Goal: Task Accomplishment & Management: Use online tool/utility

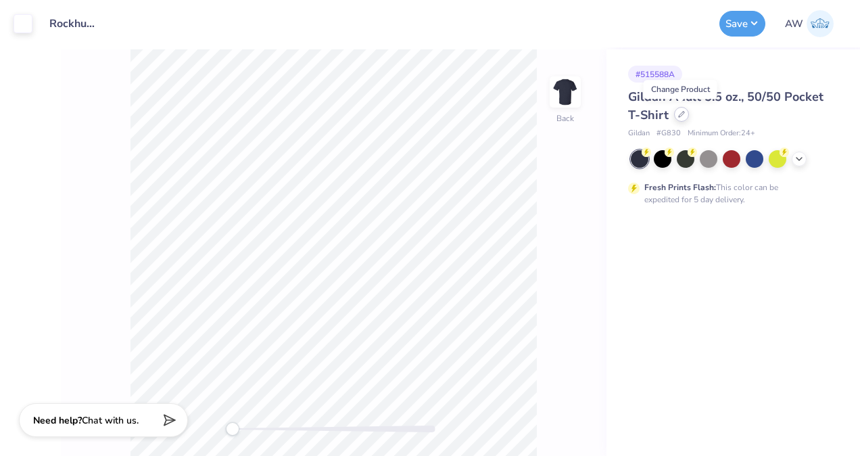
click at [682, 116] on icon at bounding box center [681, 114] width 7 height 7
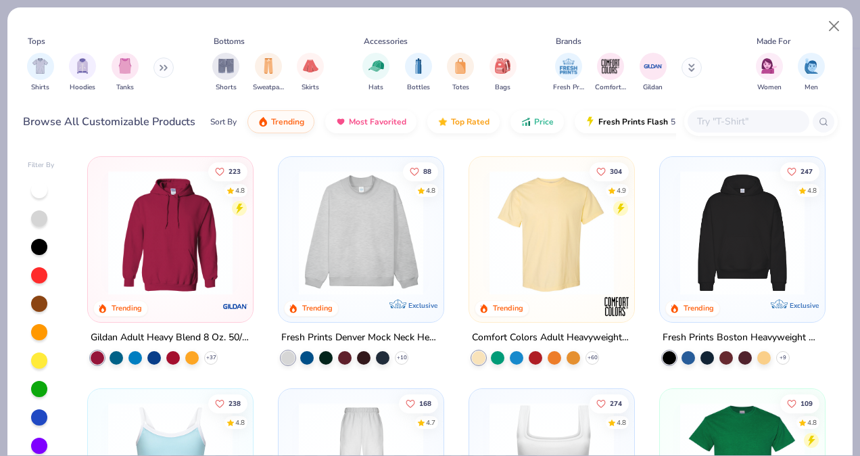
click at [716, 124] on input "text" at bounding box center [748, 122] width 104 height 16
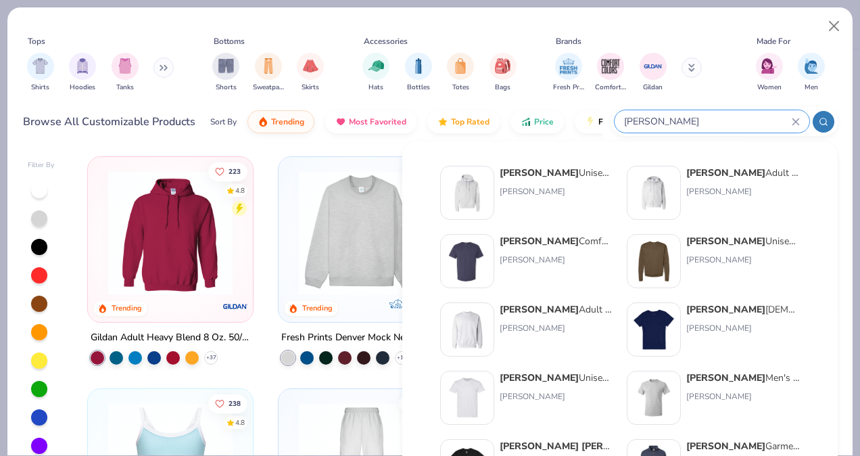
type input "hanes"
click at [475, 392] on img at bounding box center [467, 398] width 42 height 42
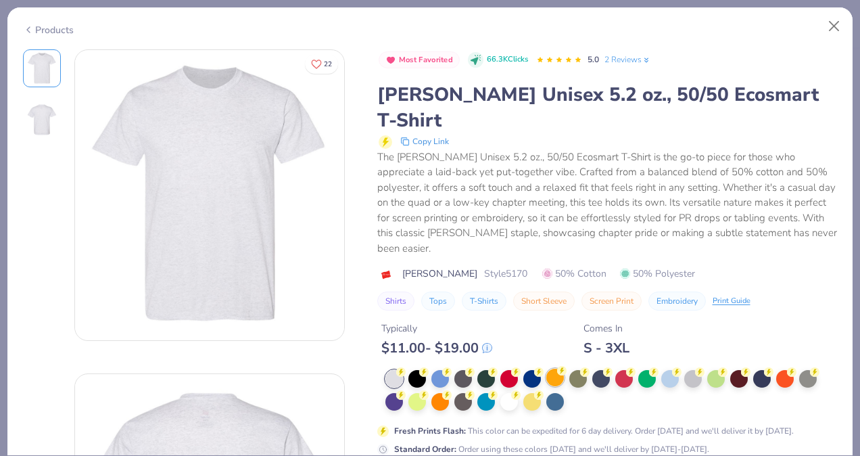
click at [559, 369] on div at bounding box center [555, 378] width 18 height 18
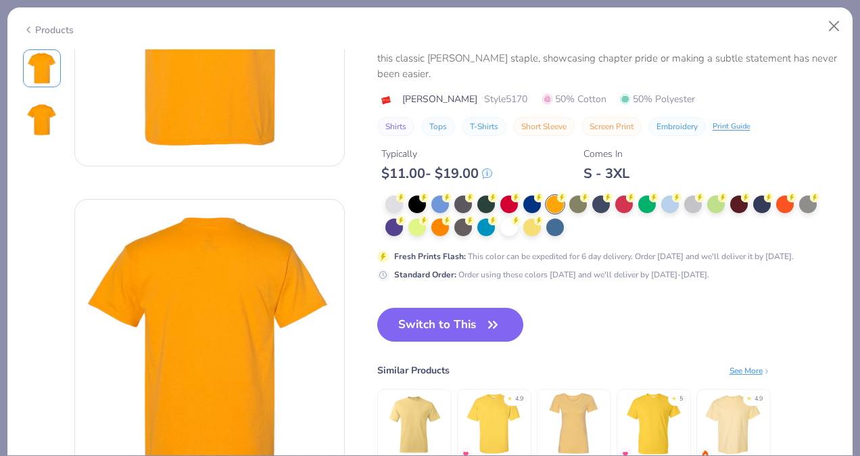
scroll to position [175, 0]
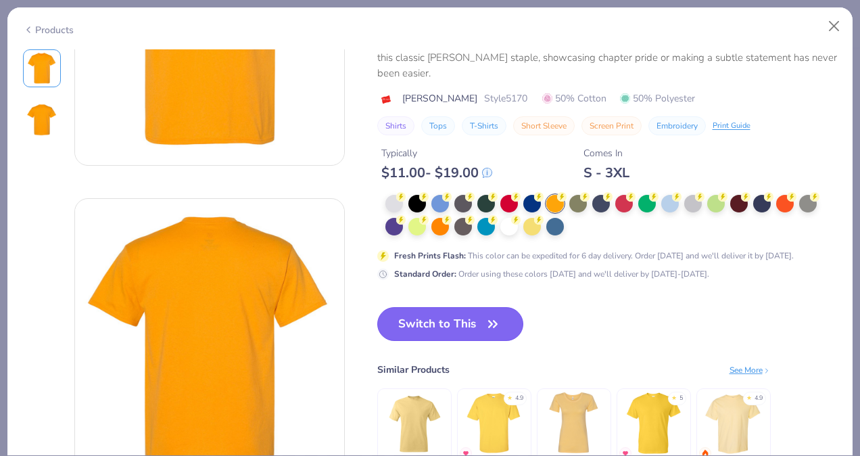
click at [436, 307] on button "Switch to This" at bounding box center [450, 324] width 147 height 34
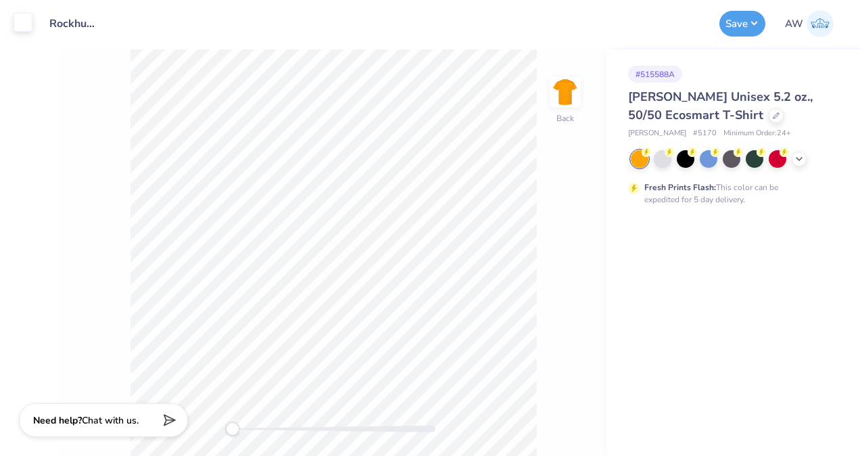
click at [21, 24] on div at bounding box center [23, 22] width 19 height 19
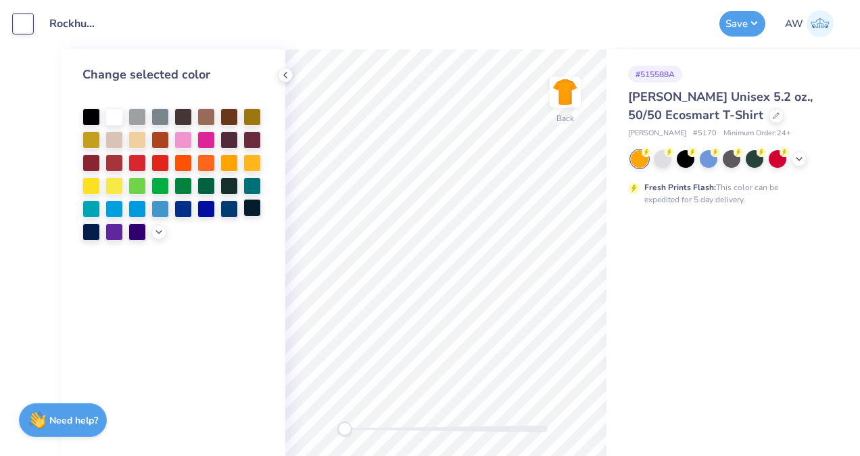
click at [252, 208] on div at bounding box center [252, 208] width 18 height 18
click at [743, 25] on button "Save" at bounding box center [743, 22] width 46 height 26
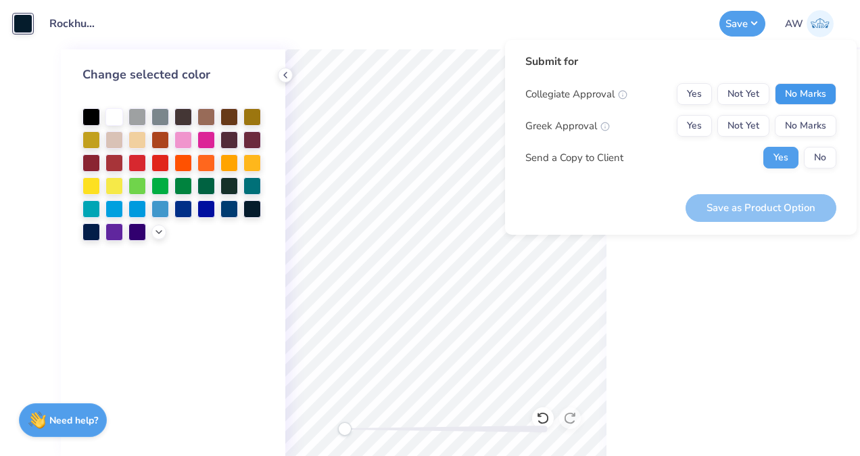
click at [814, 93] on button "No Marks" at bounding box center [806, 94] width 62 height 22
click at [816, 125] on button "No Marks" at bounding box center [806, 126] width 62 height 22
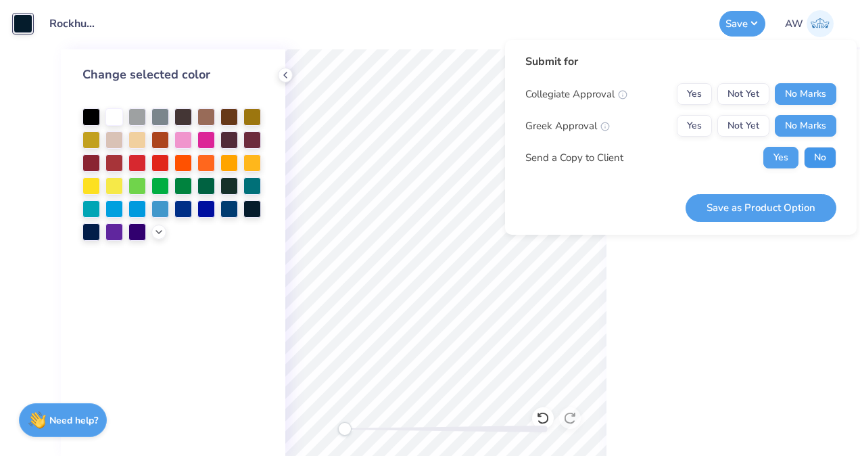
click at [822, 156] on button "No" at bounding box center [820, 158] width 32 height 22
click at [768, 201] on button "Save as Product Option" at bounding box center [761, 208] width 151 height 28
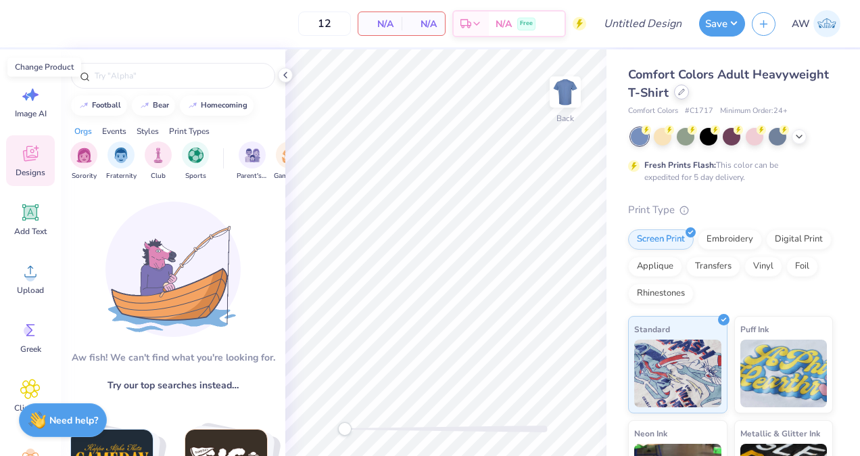
click at [689, 96] on div at bounding box center [681, 92] width 15 height 15
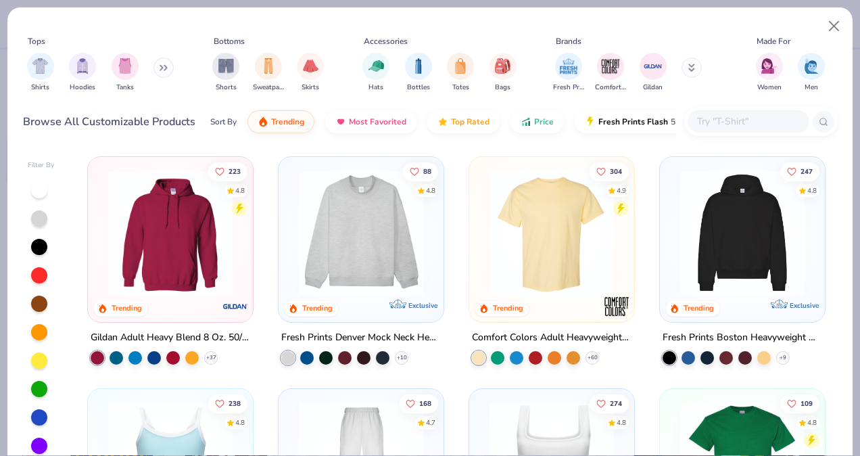
click at [734, 120] on input "text" at bounding box center [748, 122] width 104 height 16
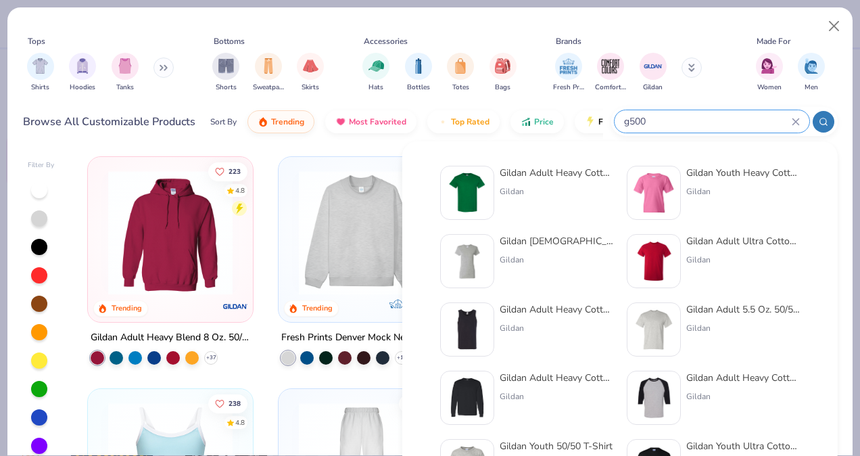
type input "g500"
click at [460, 197] on img at bounding box center [467, 193] width 42 height 42
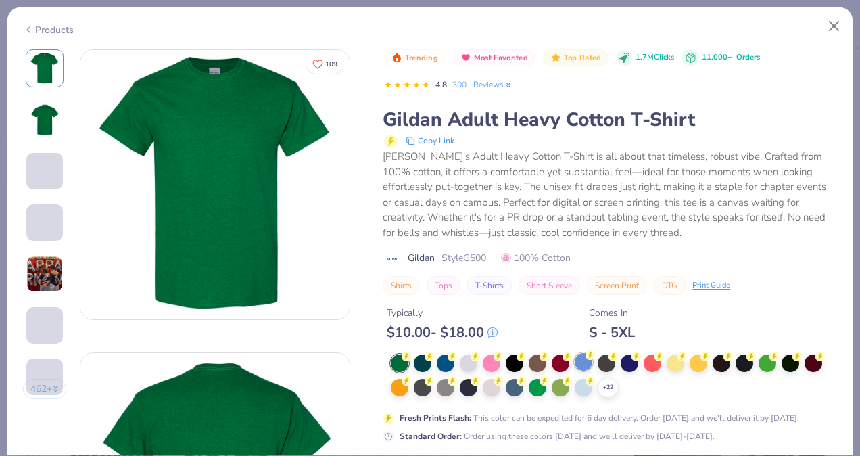
click at [617, 386] on div "+ 22" at bounding box center [608, 387] width 20 height 20
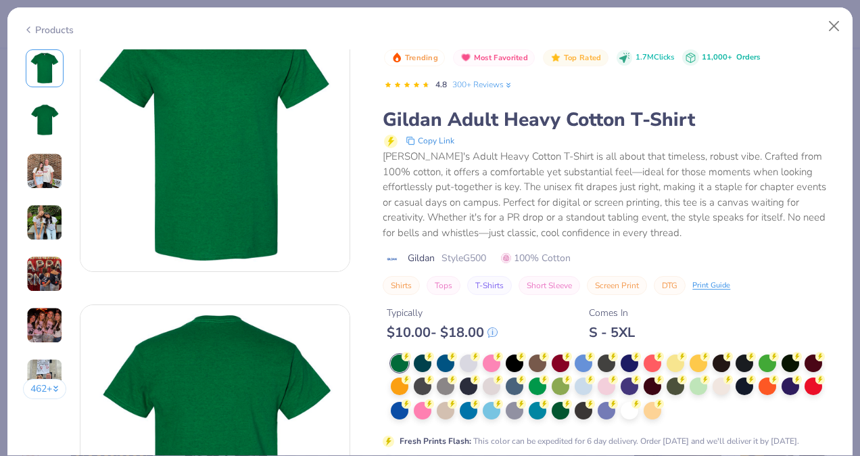
scroll to position [64, 0]
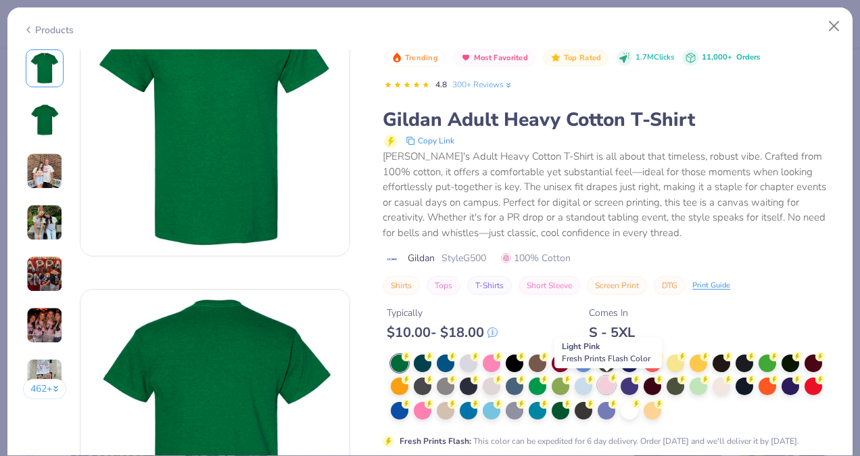
click at [609, 388] on div at bounding box center [607, 385] width 18 height 18
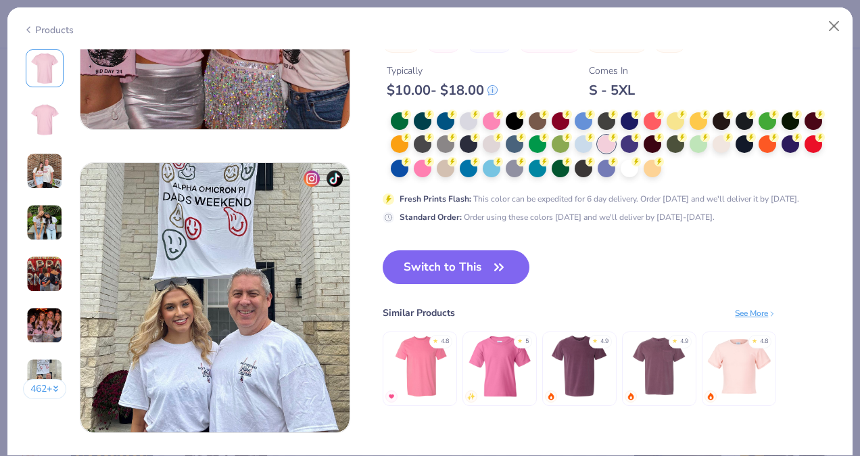
scroll to position [1702, 0]
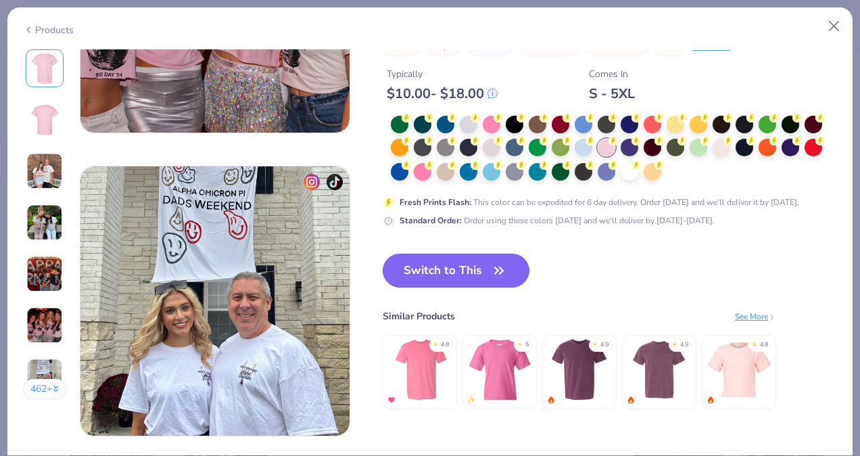
click at [467, 268] on button "Switch to This" at bounding box center [456, 271] width 147 height 34
click at [457, 273] on button "Switch to This" at bounding box center [456, 271] width 147 height 34
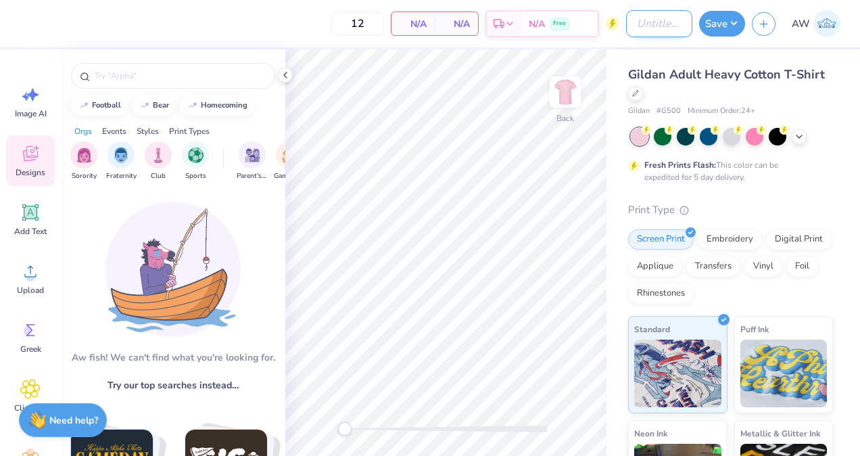
click at [649, 26] on input "Design Title" at bounding box center [659, 23] width 66 height 27
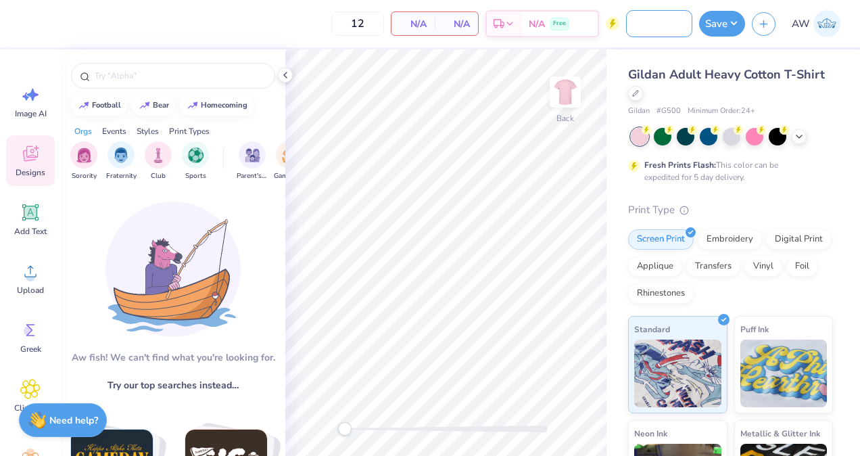
type input "DSig Powderpuff 2025"
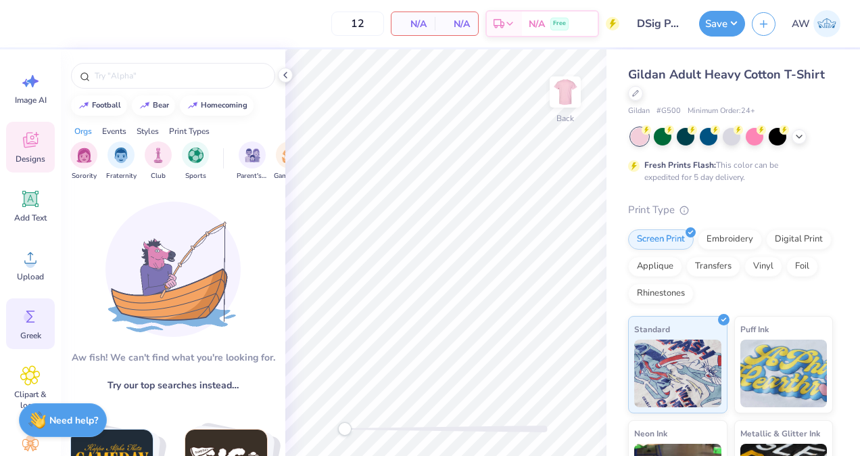
scroll to position [0, 0]
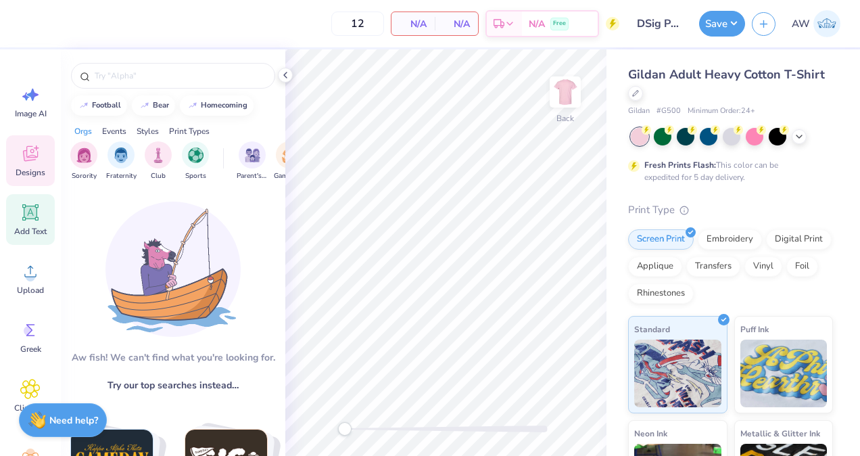
click at [37, 229] on span "Add Text" at bounding box center [30, 231] width 32 height 11
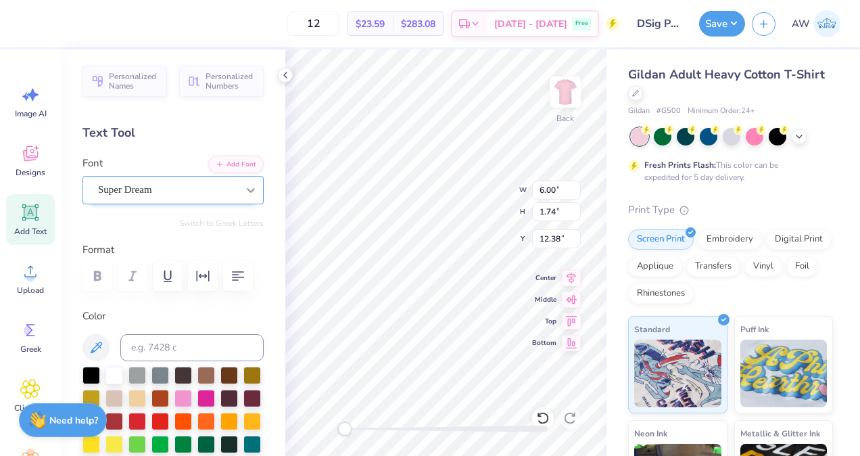
click at [247, 191] on icon at bounding box center [251, 190] width 8 height 5
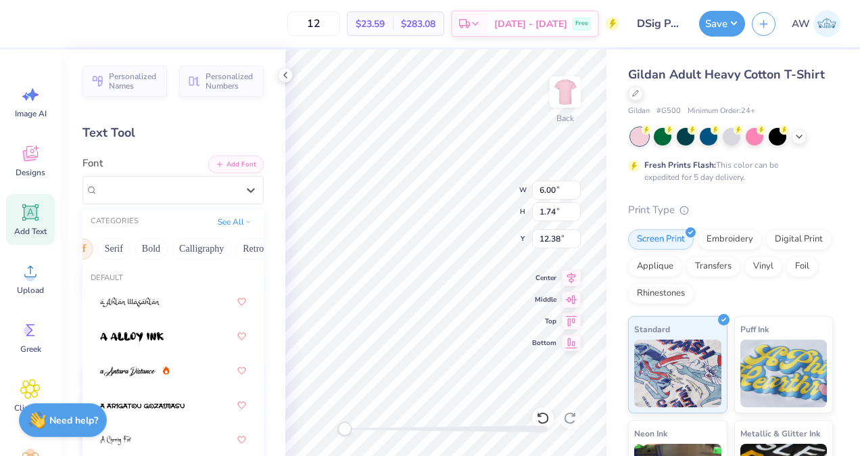
scroll to position [0, 137]
click at [154, 246] on button "Bold" at bounding box center [148, 249] width 33 height 22
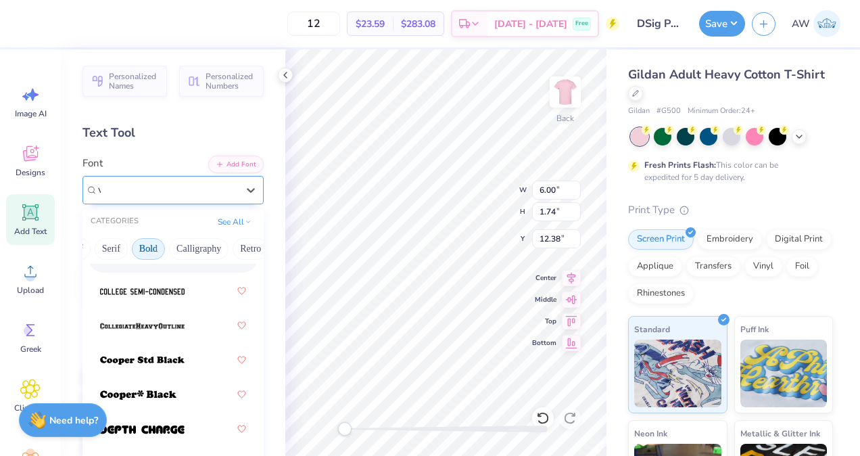
scroll to position [0, 0]
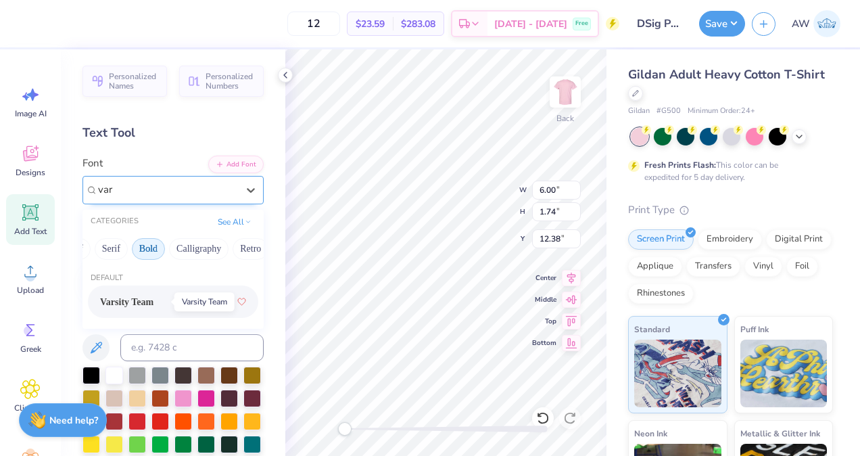
click at [153, 298] on span "Varsity Team" at bounding box center [126, 302] width 53 height 14
type input "var"
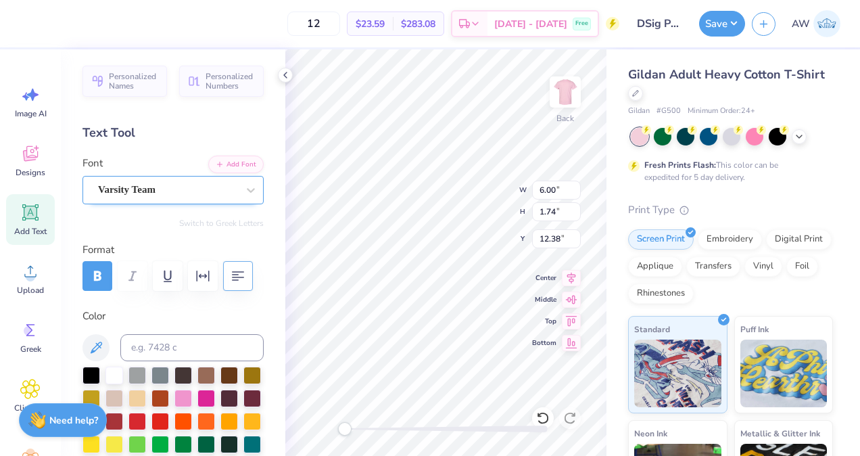
scroll to position [11, 5]
type textarea "Delta Sigma Phi"
click at [93, 371] on div at bounding box center [92, 374] width 18 height 18
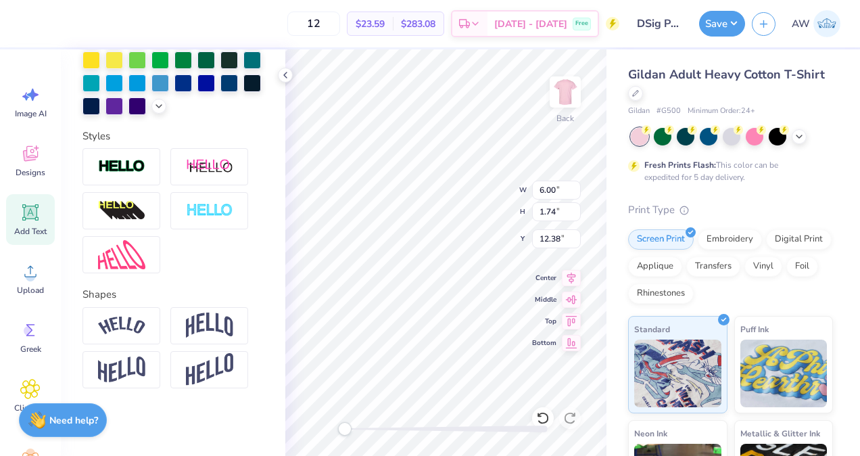
scroll to position [406, 0]
click at [133, 324] on img at bounding box center [121, 326] width 47 height 18
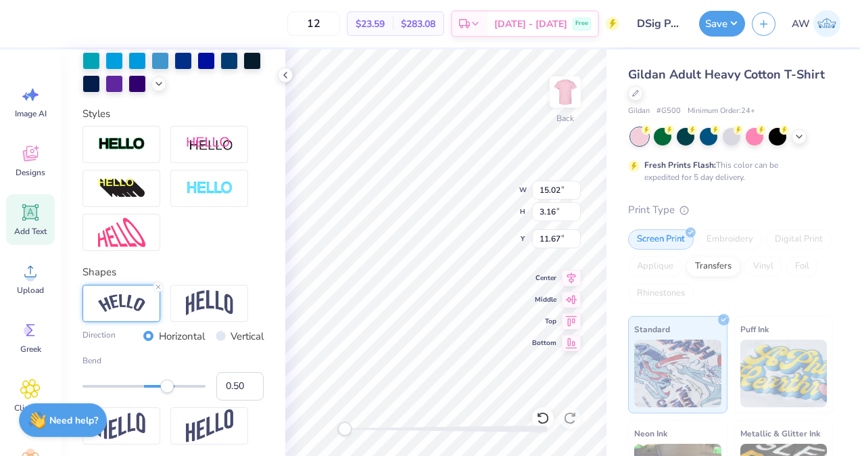
scroll to position [486, 0]
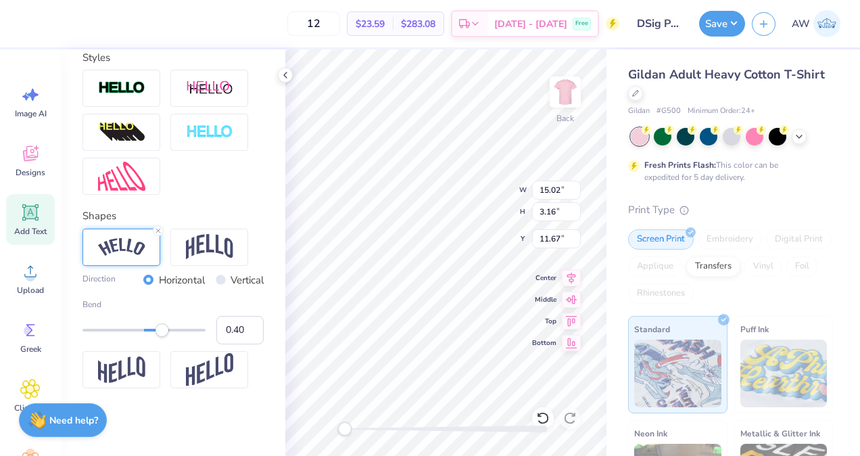
type input "0.39"
drag, startPoint x: 169, startPoint y: 329, endPoint x: 161, endPoint y: 329, distance: 8.1
click at [161, 329] on div "Accessibility label" at bounding box center [161, 330] width 14 height 14
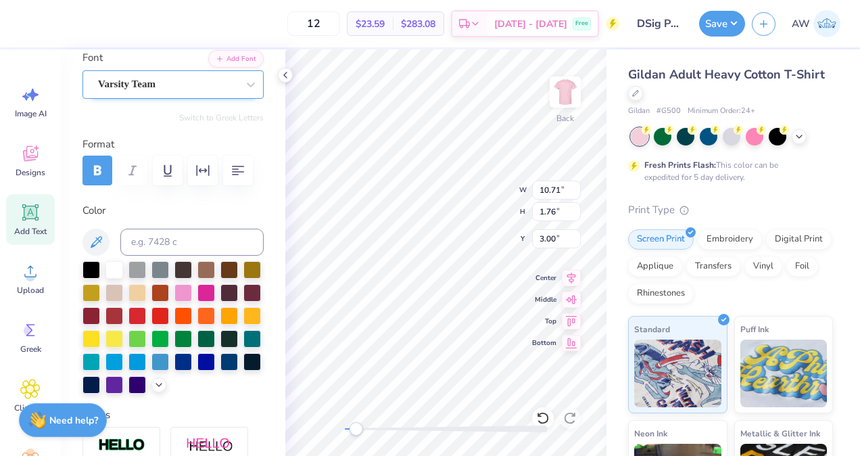
scroll to position [0, 0]
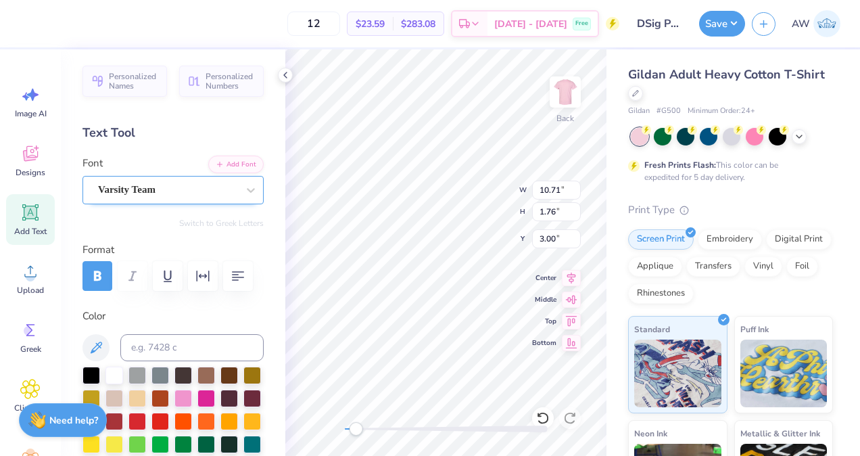
click at [189, 190] on div "Varsity Team" at bounding box center [168, 189] width 142 height 21
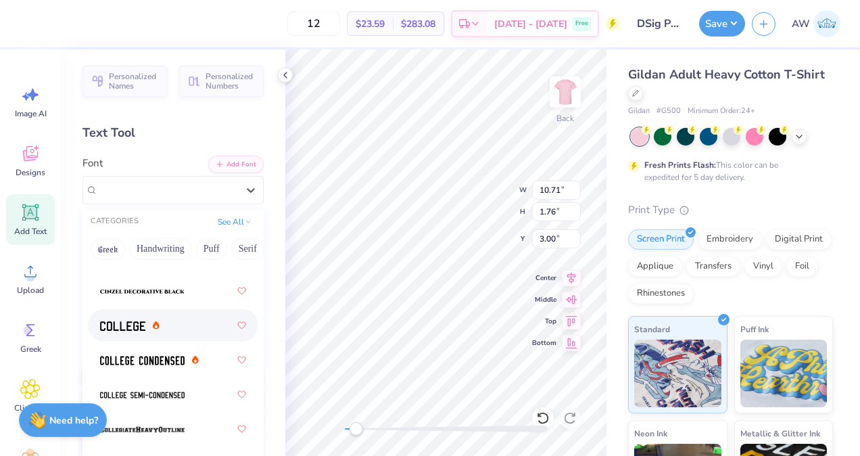
scroll to position [149, 0]
click at [136, 329] on img at bounding box center [122, 325] width 45 height 9
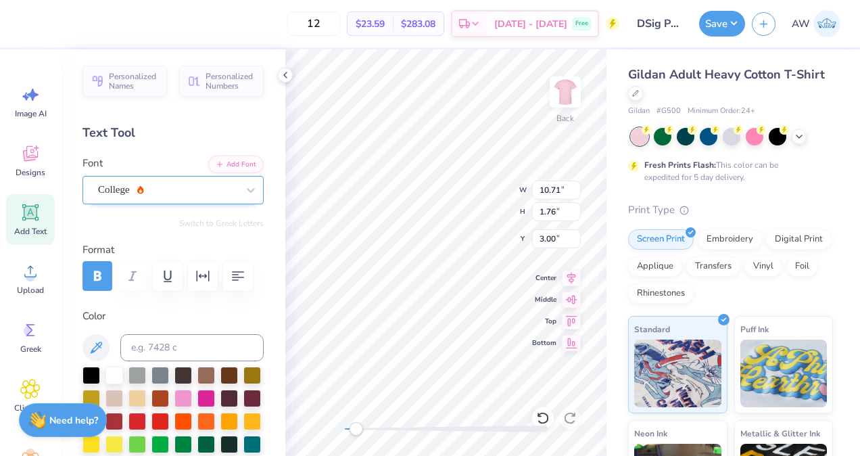
click at [183, 187] on div "College" at bounding box center [168, 189] width 142 height 21
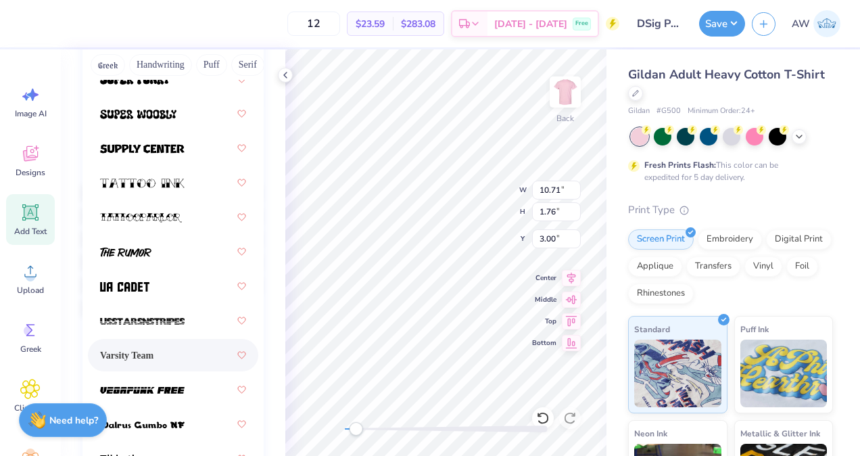
scroll to position [217, 0]
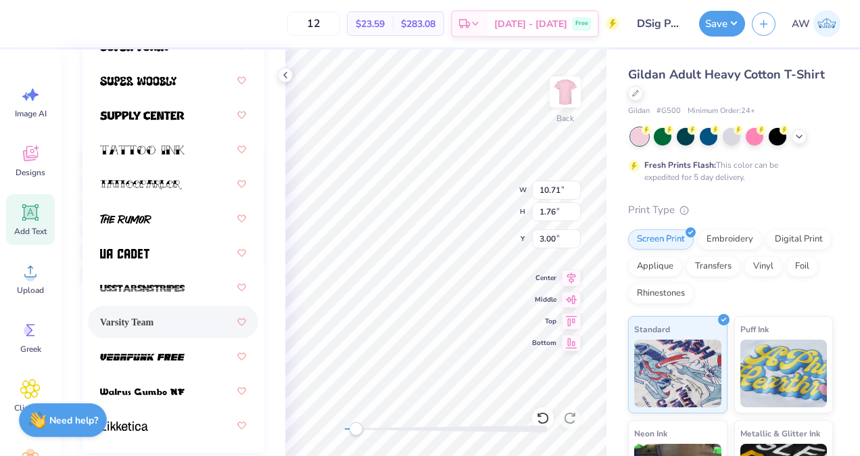
click at [138, 326] on span "Varsity Team" at bounding box center [126, 322] width 53 height 14
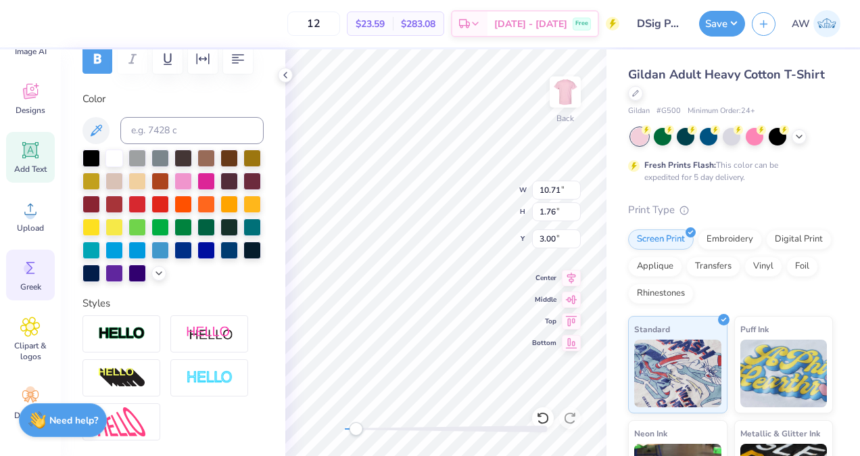
scroll to position [62, 0]
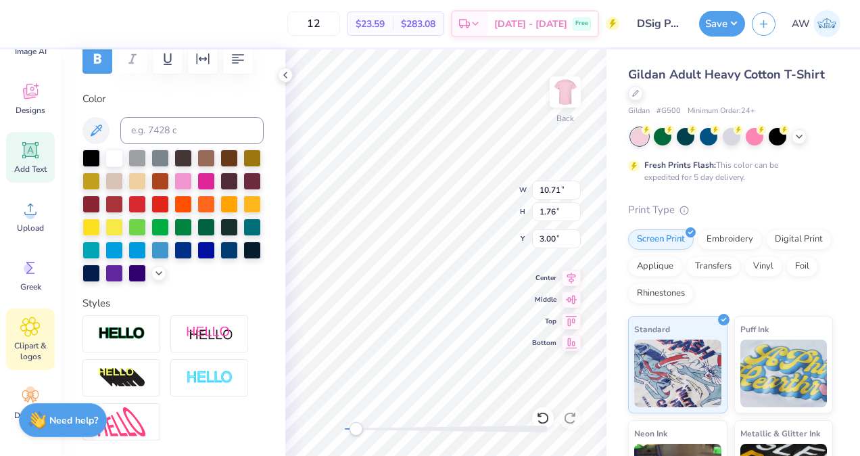
click at [28, 327] on icon at bounding box center [30, 327] width 8 height 8
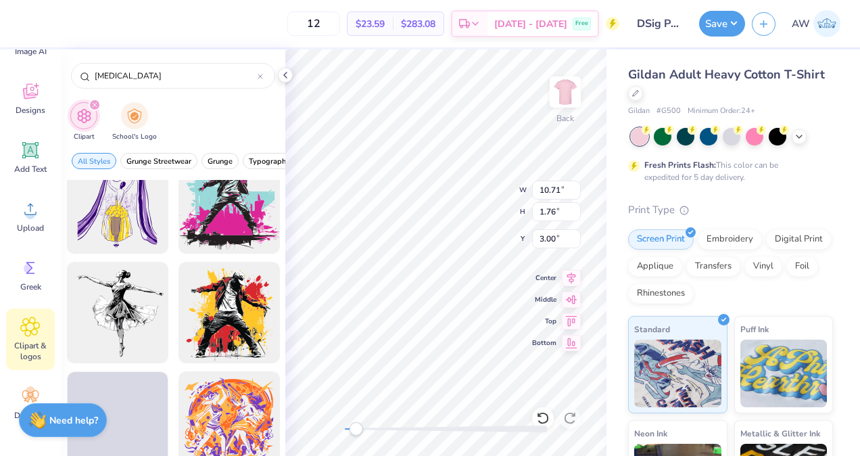
scroll to position [0, 0]
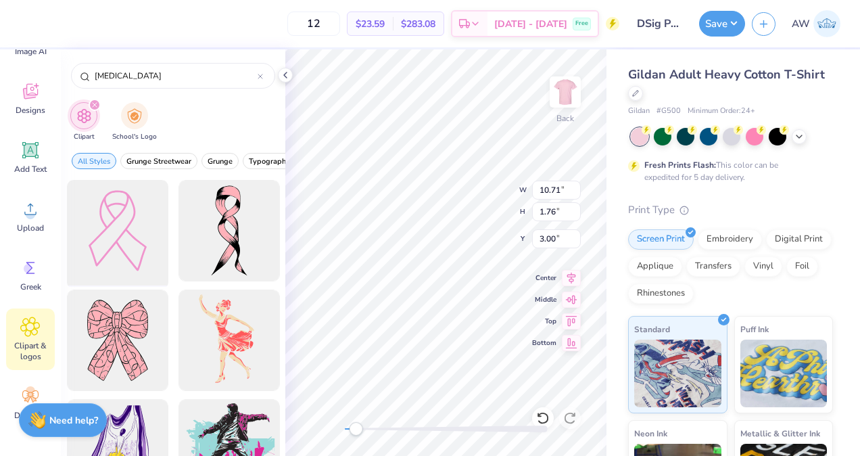
type input "[MEDICAL_DATA]"
click at [120, 223] on div at bounding box center [118, 231] width 112 height 112
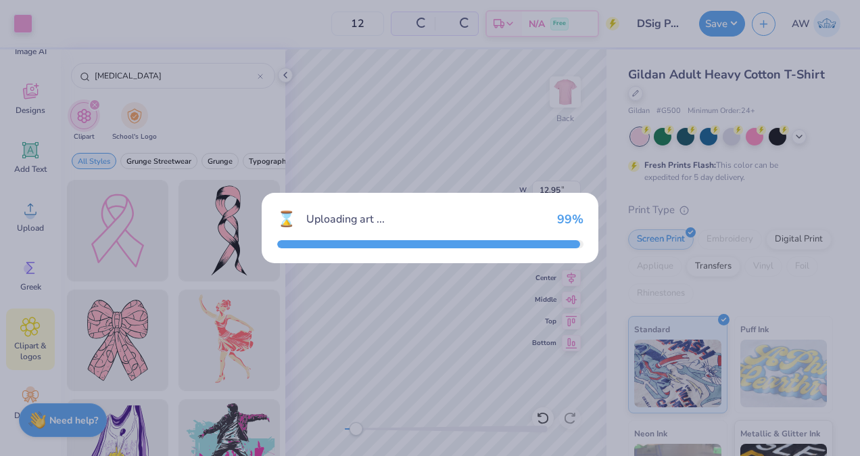
type input "12.95"
type input "18.00"
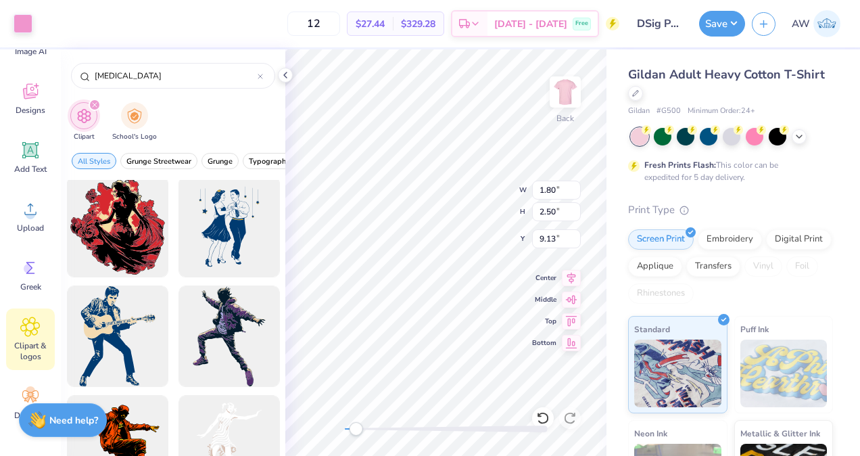
scroll to position [1096, 0]
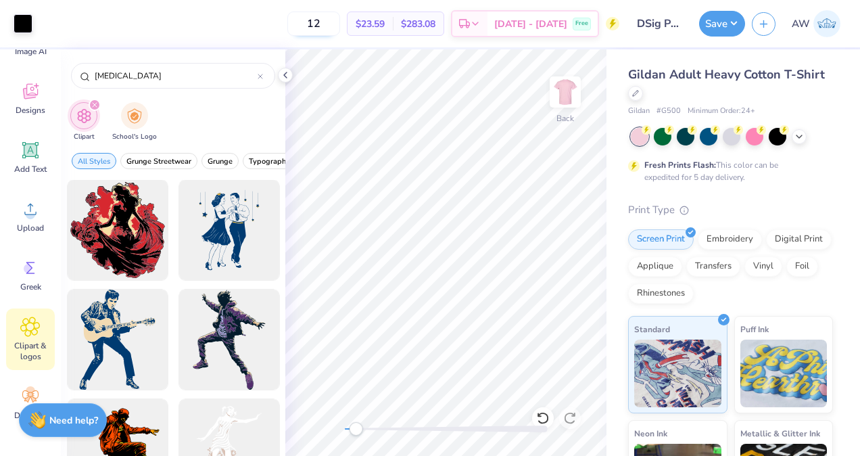
click at [340, 27] on input "12" at bounding box center [313, 23] width 53 height 24
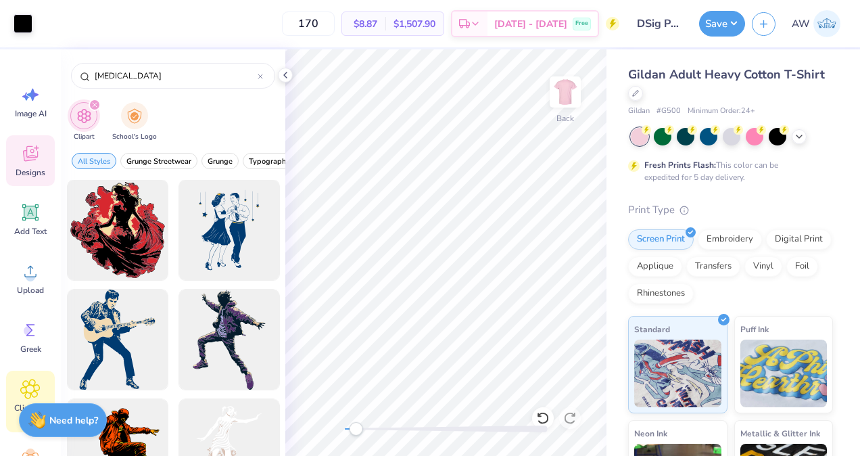
type input "170"
click at [32, 163] on icon at bounding box center [30, 153] width 20 height 20
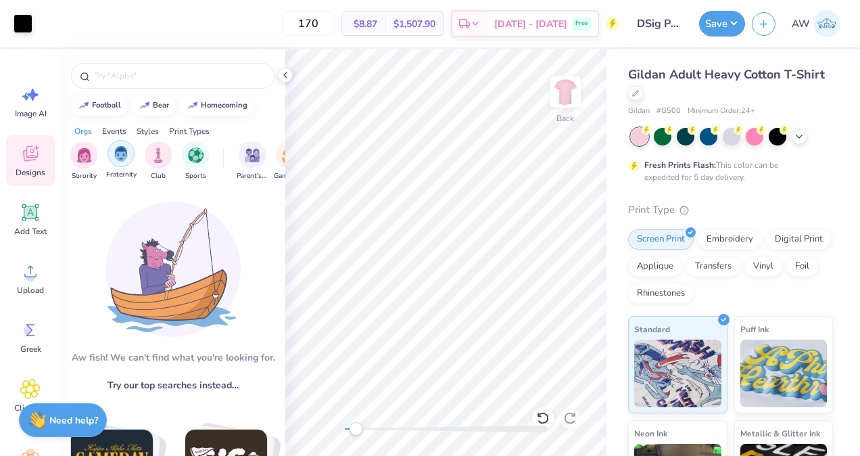
click at [124, 158] on img "filter for Fraternity" at bounding box center [121, 154] width 15 height 16
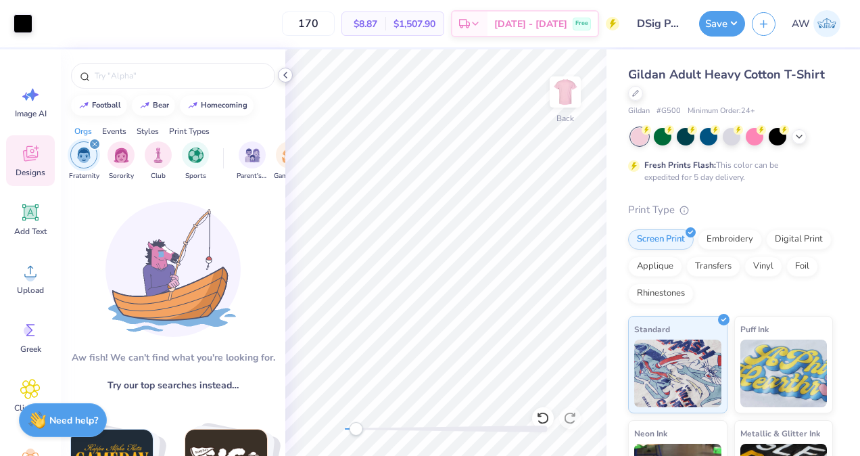
click at [283, 72] on icon at bounding box center [285, 75] width 11 height 11
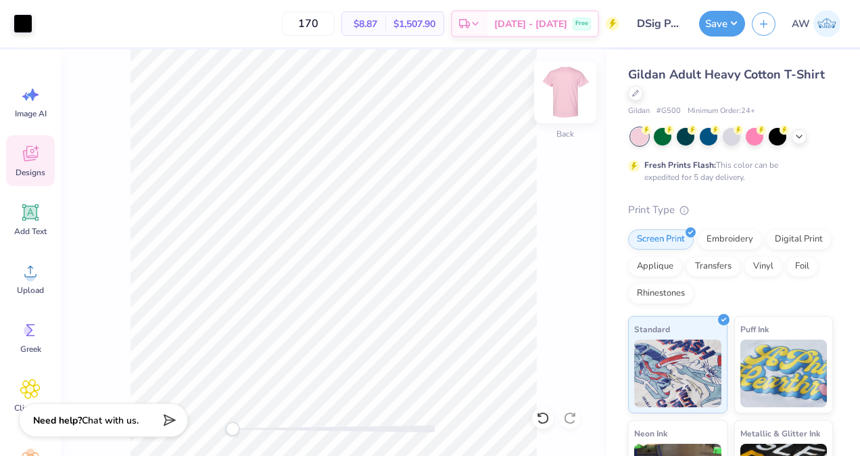
click at [564, 87] on img at bounding box center [565, 92] width 54 height 54
drag, startPoint x: 237, startPoint y: 434, endPoint x: 285, endPoint y: 434, distance: 48.7
click at [285, 434] on div "Accessibility label" at bounding box center [279, 429] width 14 height 14
click at [557, 95] on img at bounding box center [565, 92] width 54 height 54
click at [577, 332] on div "Back" at bounding box center [334, 252] width 546 height 406
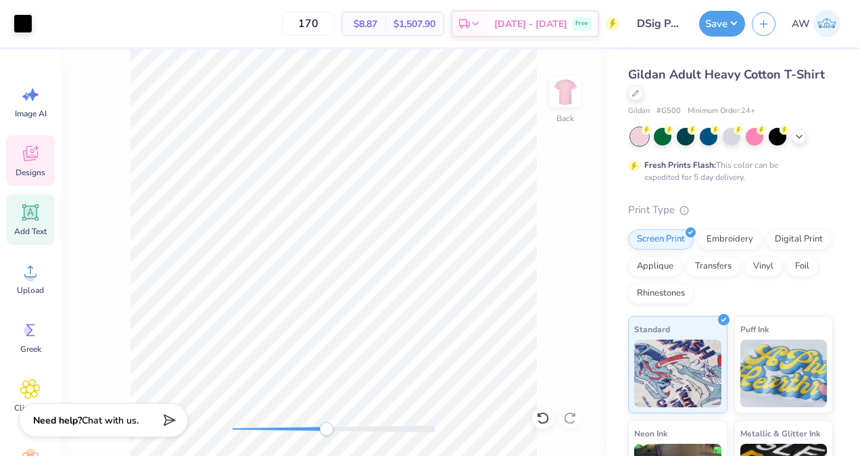
click at [41, 214] on div "Add Text" at bounding box center [30, 219] width 49 height 51
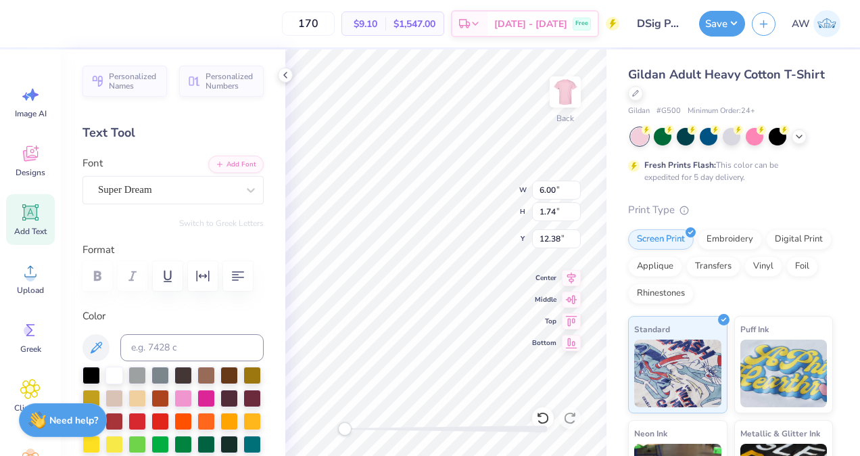
scroll to position [11, 1]
type textarea "T"
type input "10.71"
type input "1.76"
type input "3.00"
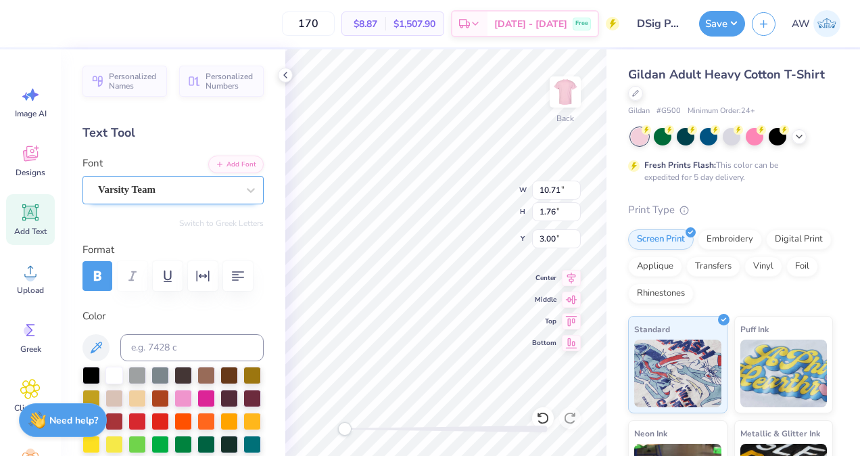
click at [212, 187] on div "Varsity Team" at bounding box center [168, 189] width 142 height 21
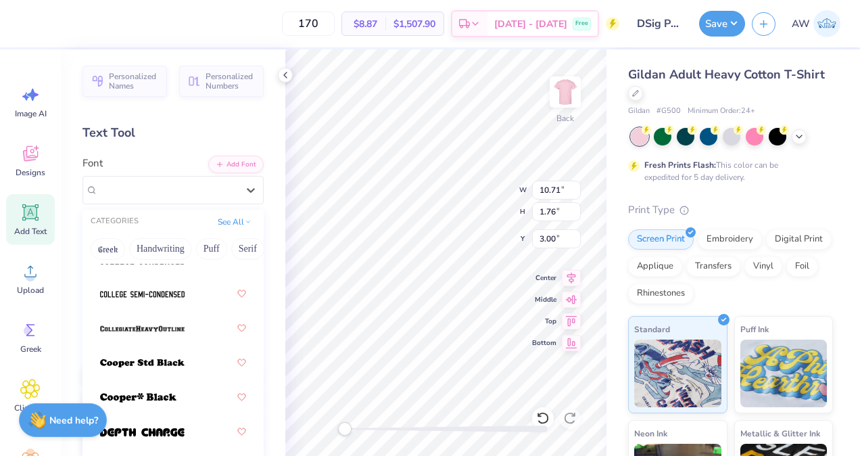
scroll to position [253, 0]
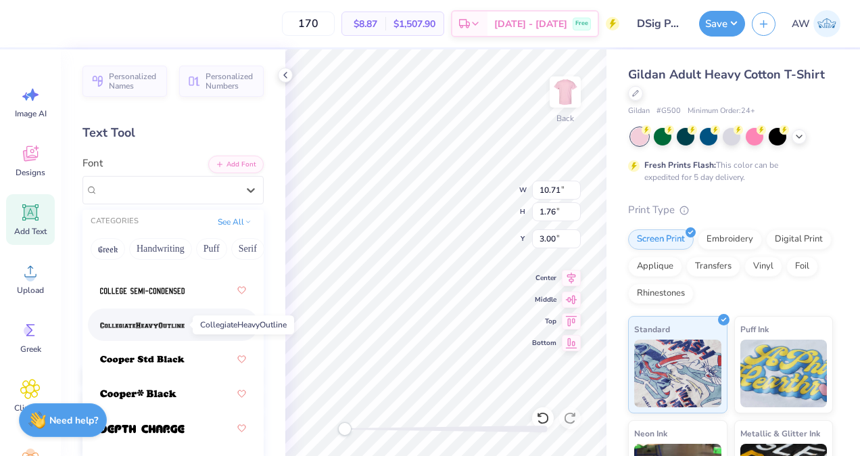
click at [159, 324] on img at bounding box center [142, 325] width 85 height 9
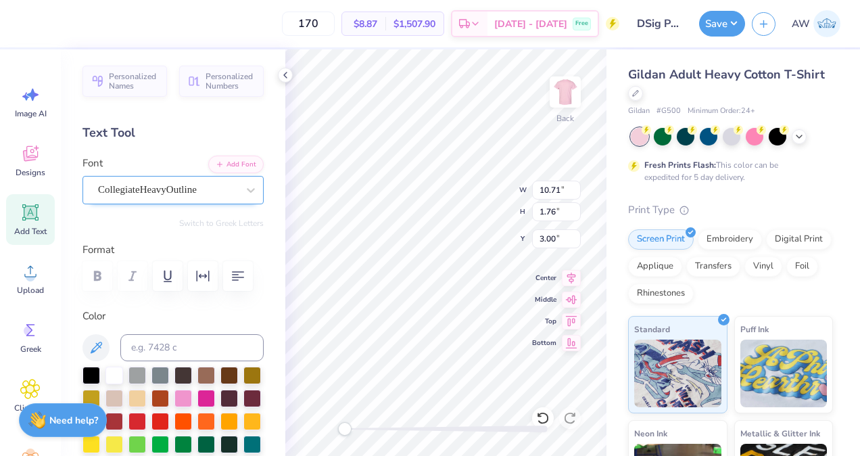
click at [226, 187] on div "CollegiateHeavyOutline" at bounding box center [168, 189] width 142 height 21
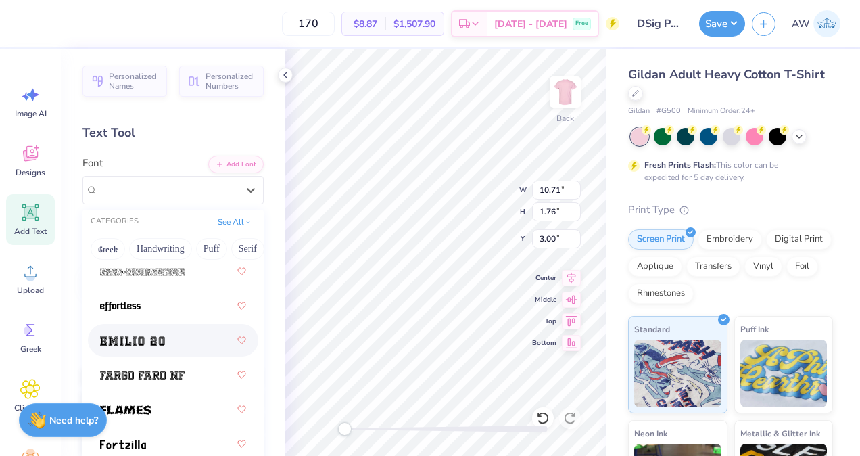
scroll to position [485, 0]
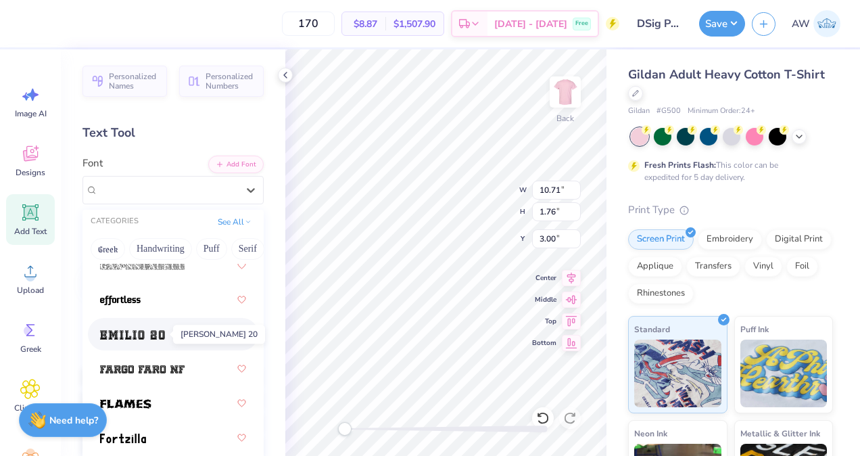
click at [155, 335] on img at bounding box center [132, 334] width 65 height 9
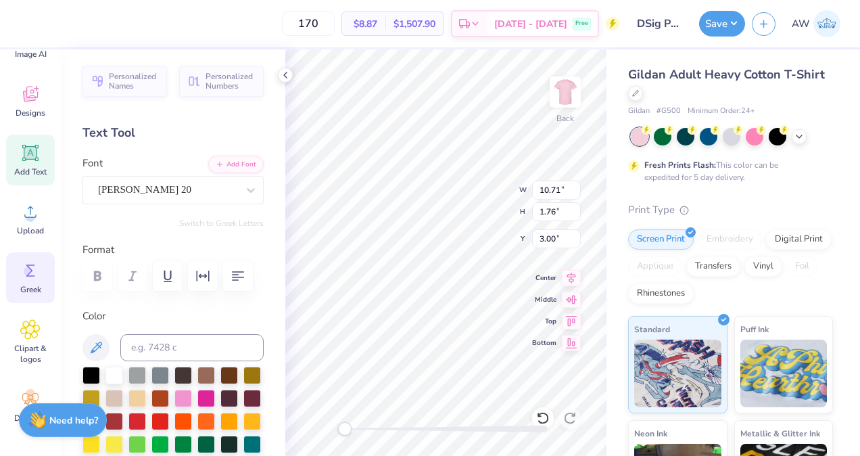
scroll to position [62, 0]
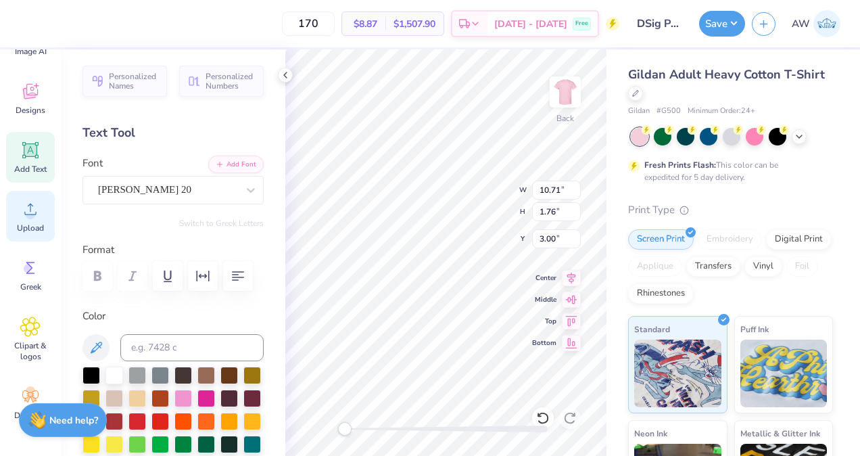
click at [30, 216] on circle at bounding box center [30, 214] width 9 height 9
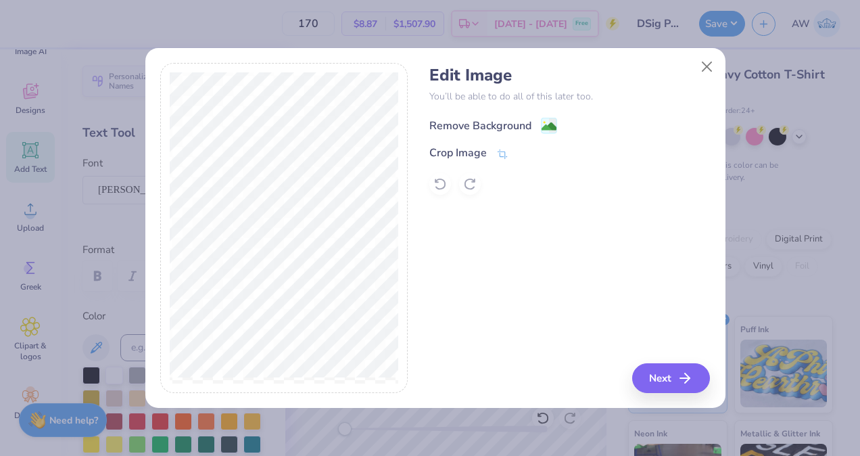
click at [445, 123] on div "Remove Background" at bounding box center [480, 126] width 102 height 16
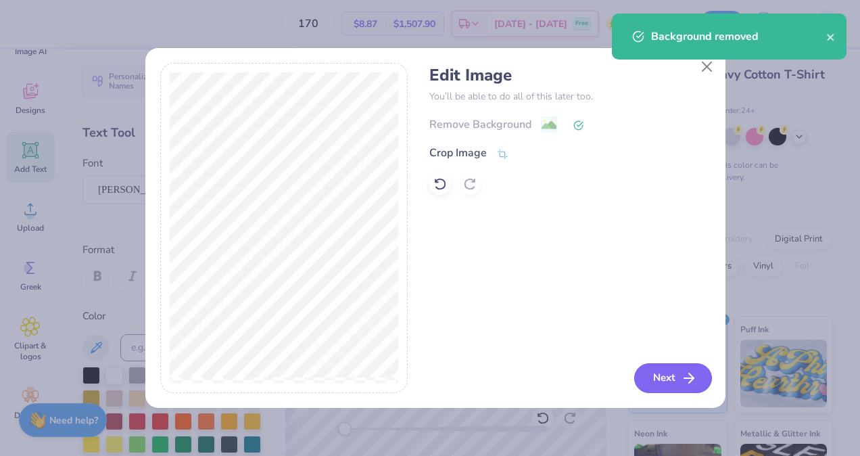
click at [670, 375] on button "Next" at bounding box center [673, 378] width 78 height 30
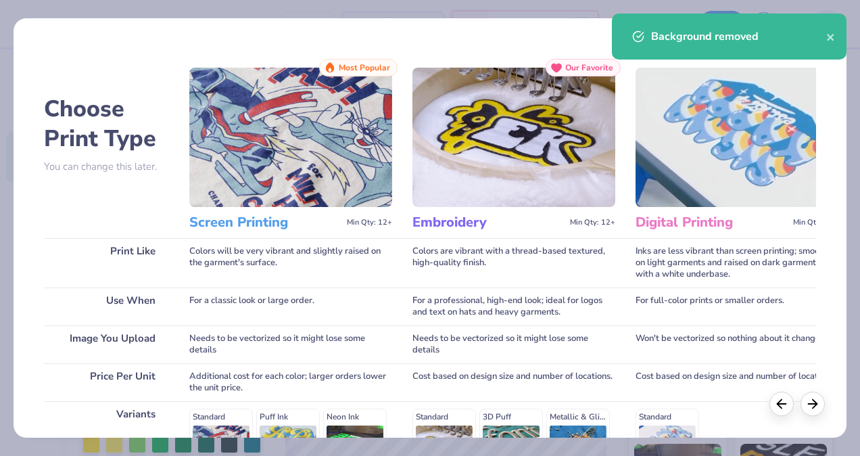
scroll to position [218, 0]
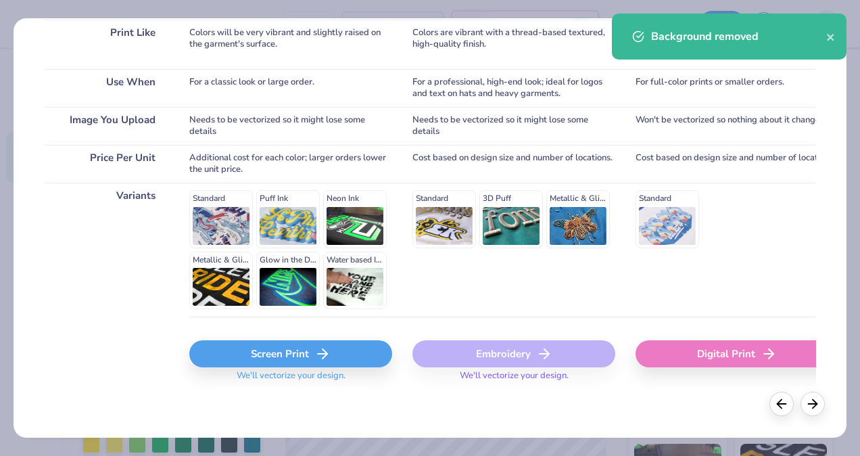
click at [276, 347] on div "Screen Print" at bounding box center [290, 353] width 203 height 27
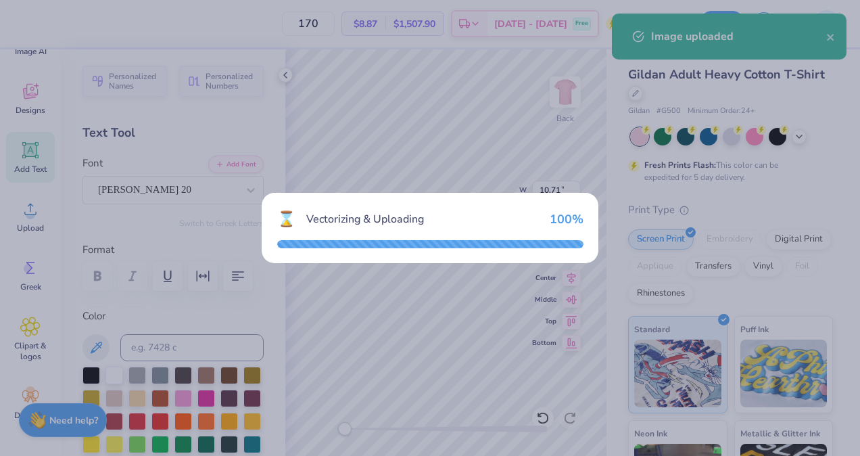
type input "9.60"
type input "18.00"
type input "4.25"
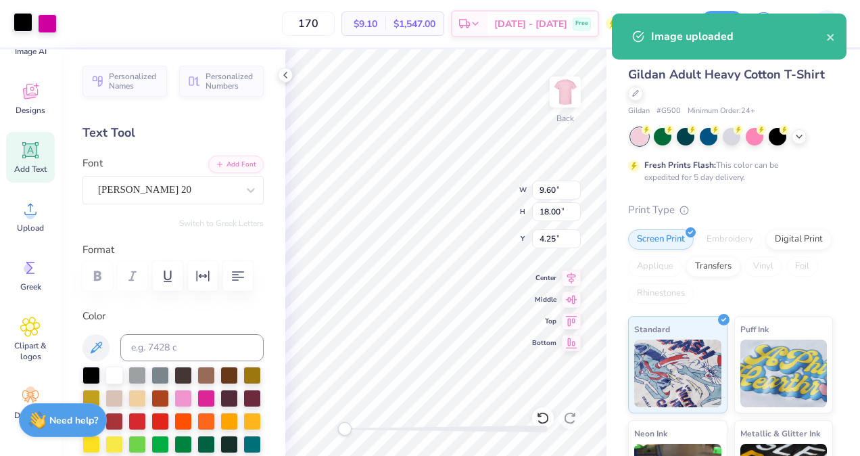
click at [20, 23] on div at bounding box center [23, 22] width 19 height 19
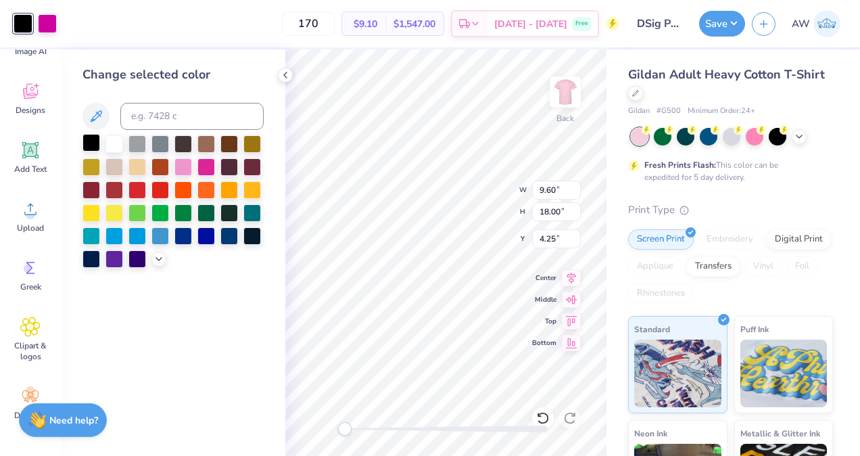
click at [95, 141] on div at bounding box center [92, 143] width 18 height 18
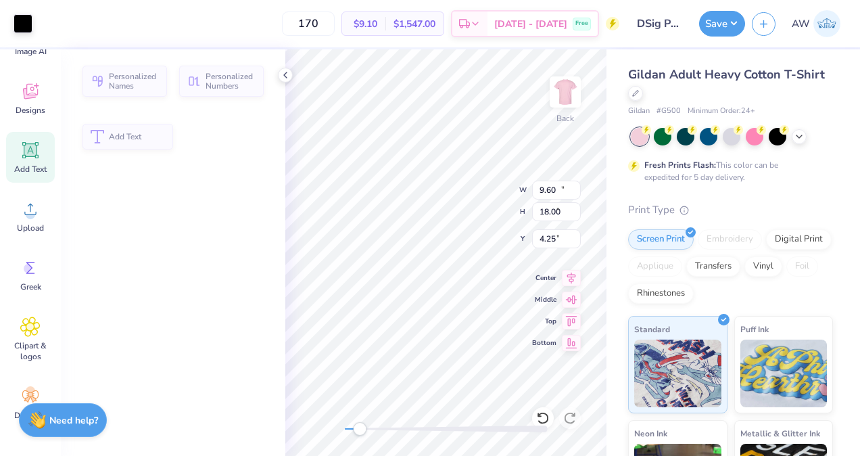
type input "12.94"
type input "2.05"
type input "3.00"
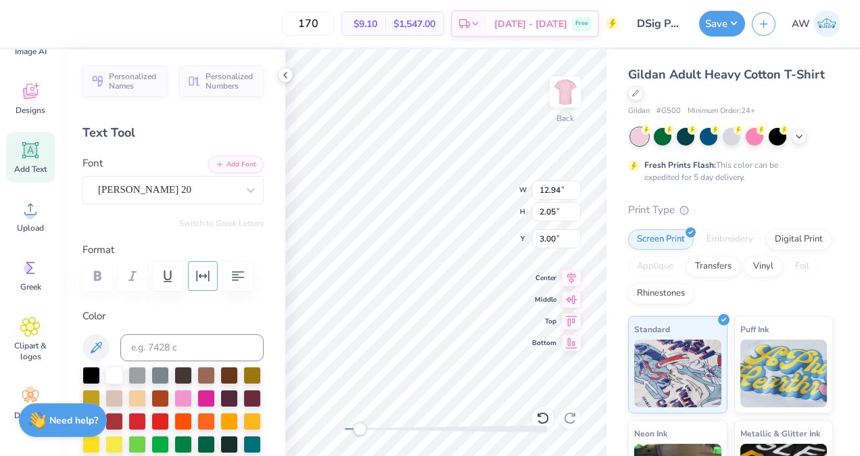
click at [197, 270] on icon "button" at bounding box center [203, 276] width 16 height 16
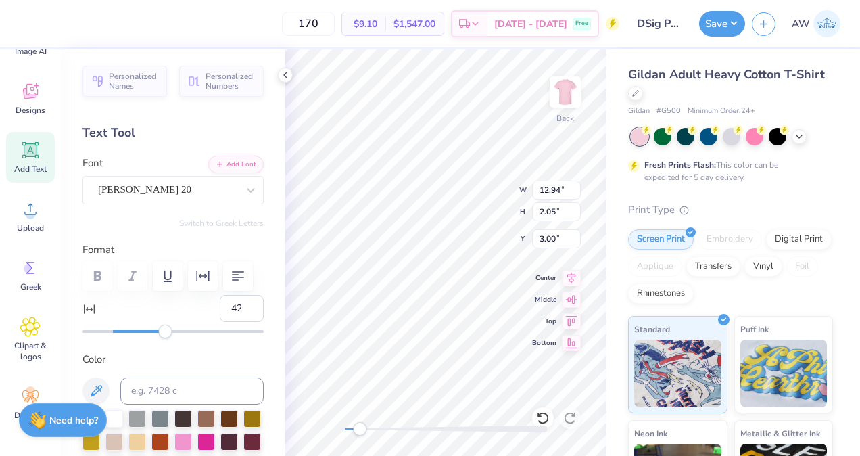
type input "43"
drag, startPoint x: 112, startPoint y: 331, endPoint x: 172, endPoint y: 331, distance: 59.5
click at [172, 331] on div "Accessibility label" at bounding box center [165, 332] width 14 height 14
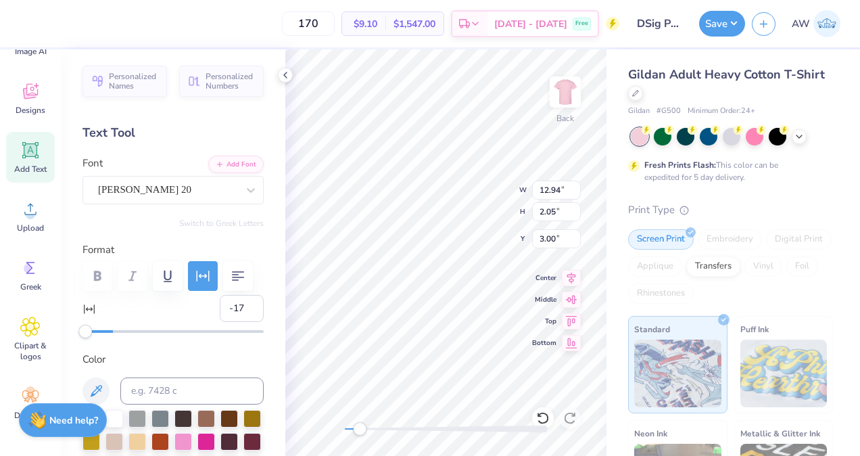
drag, startPoint x: 172, startPoint y: 331, endPoint x: 88, endPoint y: 325, distance: 84.0
click at [88, 325] on div "Accessibility label" at bounding box center [85, 332] width 14 height 14
type input "-16"
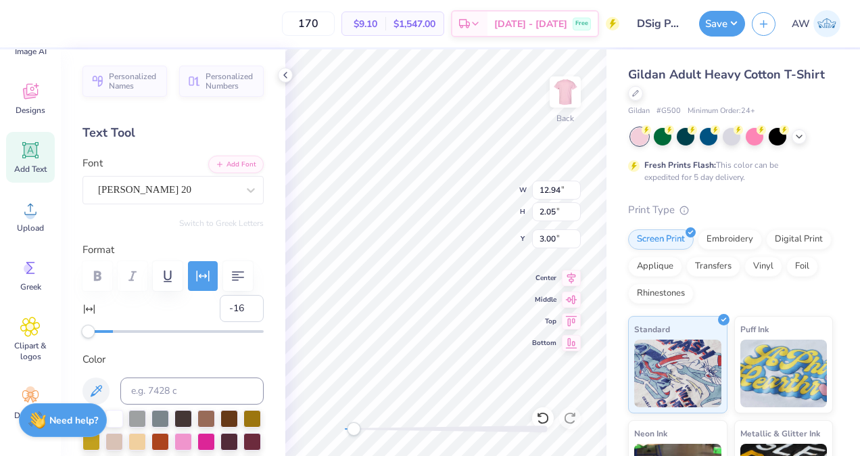
type input "8.22"
type input "1.42"
type input "3.31"
drag, startPoint x: 285, startPoint y: 76, endPoint x: 440, endPoint y: 423, distance: 379.6
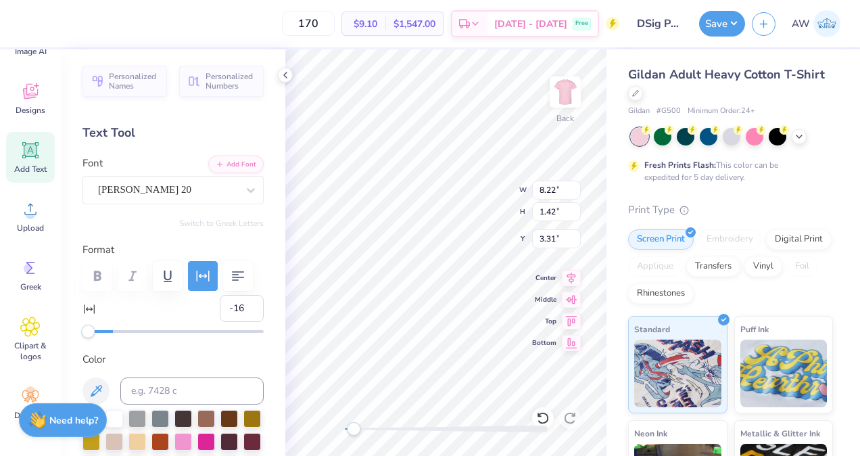
click at [285, 76] on icon at bounding box center [285, 75] width 11 height 11
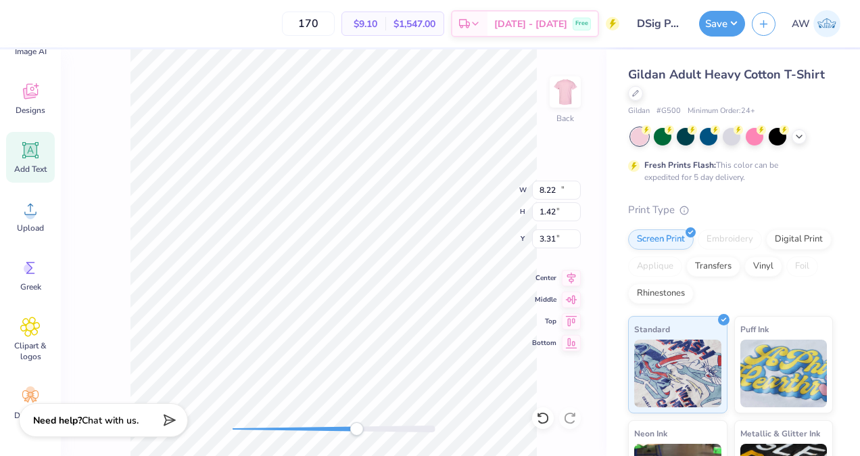
type input "13.68"
type input "2.37"
type input "3.00"
drag, startPoint x: 440, startPoint y: 423, endPoint x: 279, endPoint y: 423, distance: 161.0
click at [279, 423] on div "Accessibility label" at bounding box center [279, 429] width 14 height 14
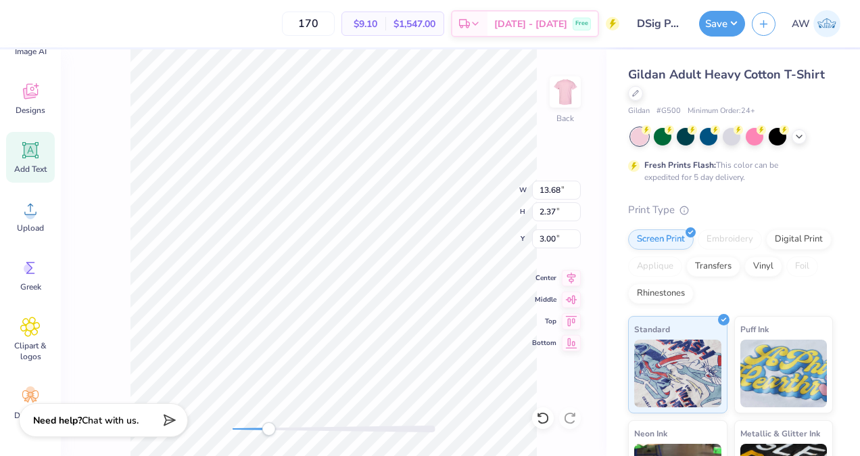
scroll to position [11, 3]
type textarea "Delta S gma Phi"
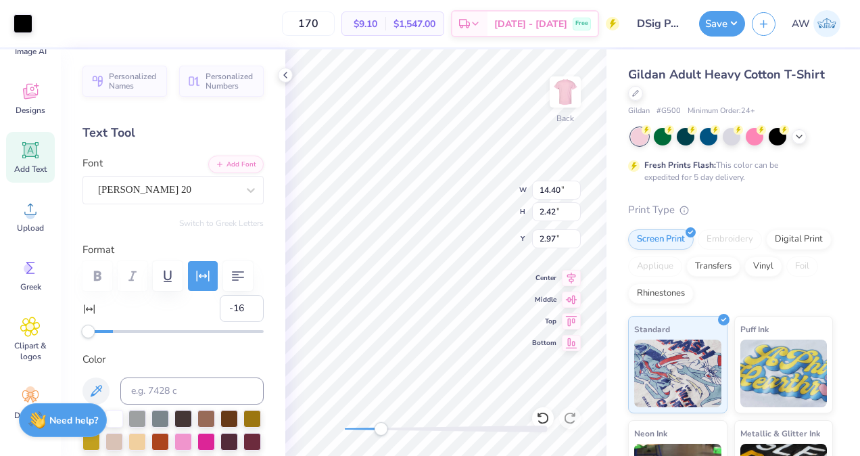
type input "14.40"
type input "2.42"
type input "2.97"
type input "14.40"
type input "2.42"
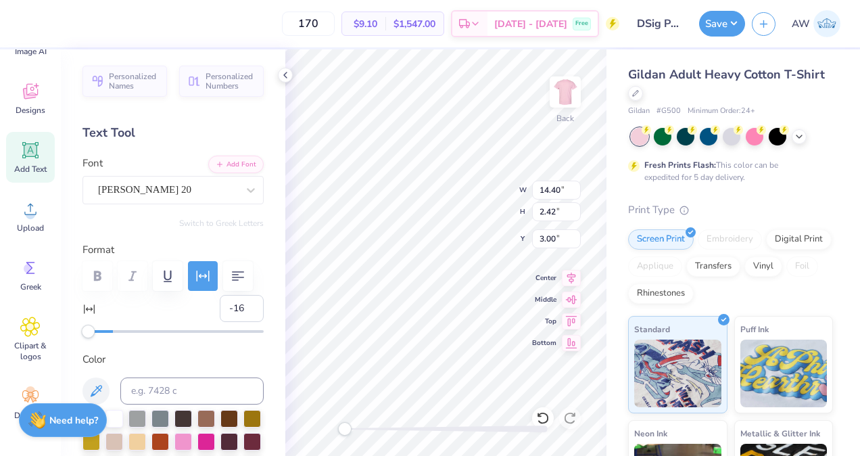
type textarea "Delta S gma Phi"
type input "14.00"
type input "2.39"
type input "3.01"
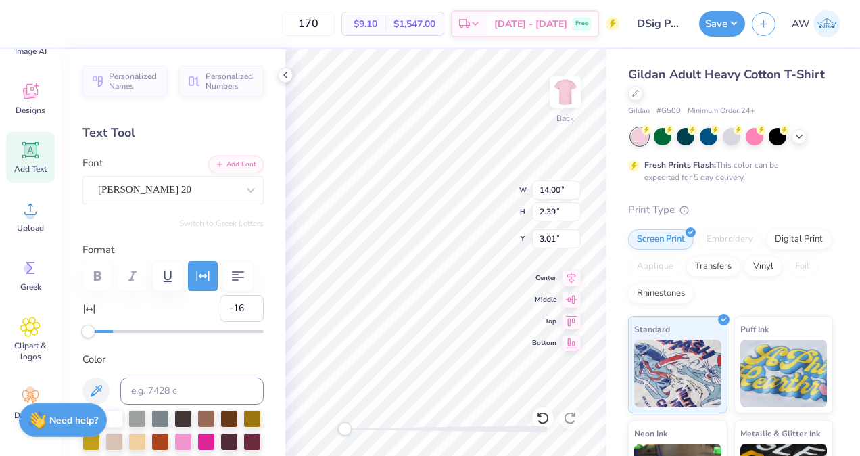
type textarea "Delta S gma Phi"
type input "14.40"
type input "2.42"
click at [471, 205] on div "Back W 14.40 14.40 " H 2.42 2.42 " Y 3.00 3.00 " Center Middle Top Bottom" at bounding box center [445, 252] width 321 height 406
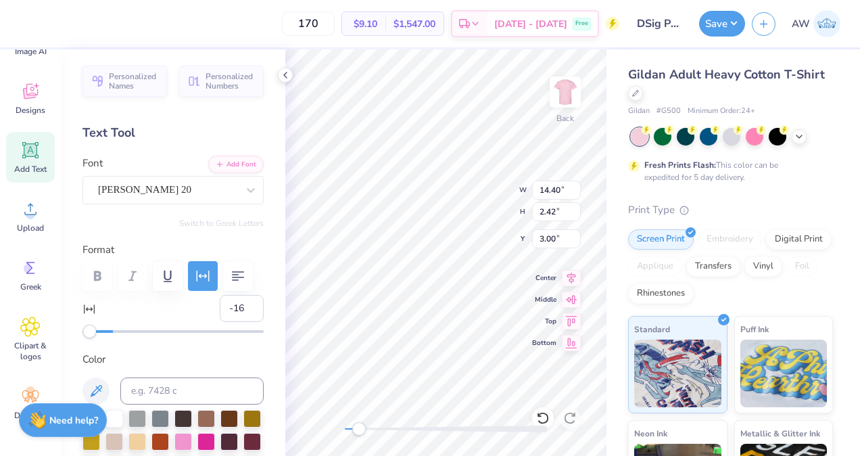
type input "-20"
drag, startPoint x: 89, startPoint y: 332, endPoint x: 64, endPoint y: 335, distance: 25.2
click at [64, 335] on div "Personalized Names Personalized Numbers Text Tool Add Font Font [PERSON_NAME] 2…" at bounding box center [173, 252] width 225 height 406
type input "13.52"
type input "2.34"
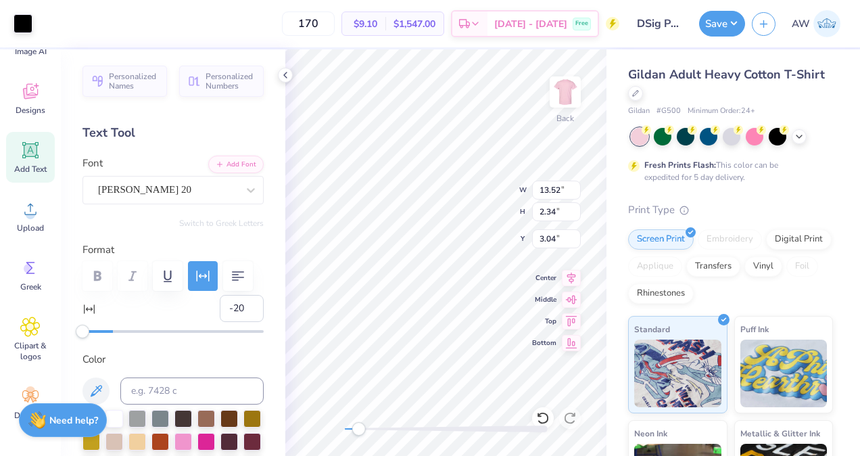
type input "3.04"
type textarea "Delta S gma Phi"
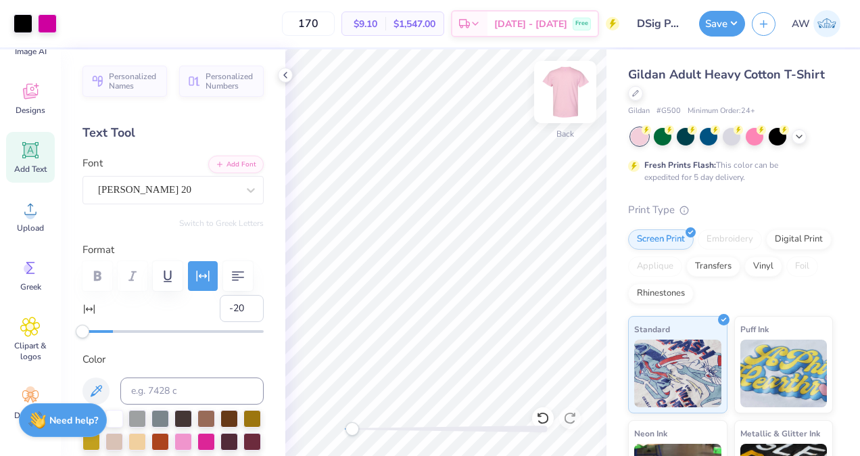
click at [572, 91] on img at bounding box center [565, 92] width 54 height 54
click at [572, 91] on img at bounding box center [565, 91] width 27 height 27
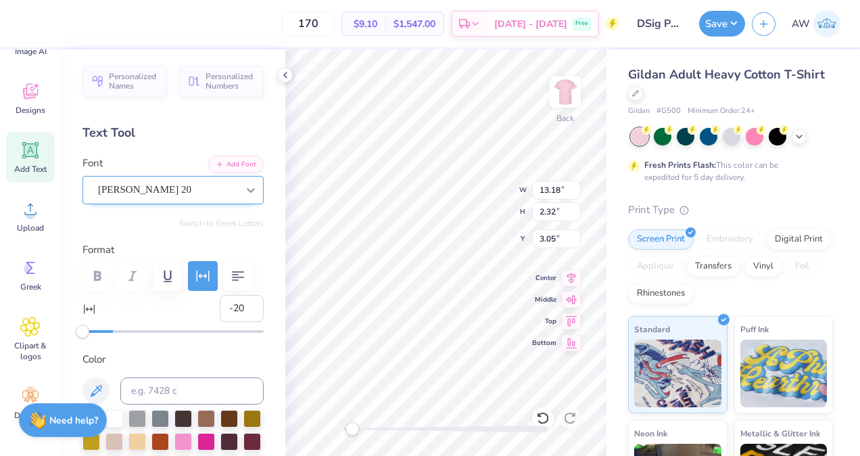
click at [247, 189] on icon at bounding box center [251, 190] width 8 height 5
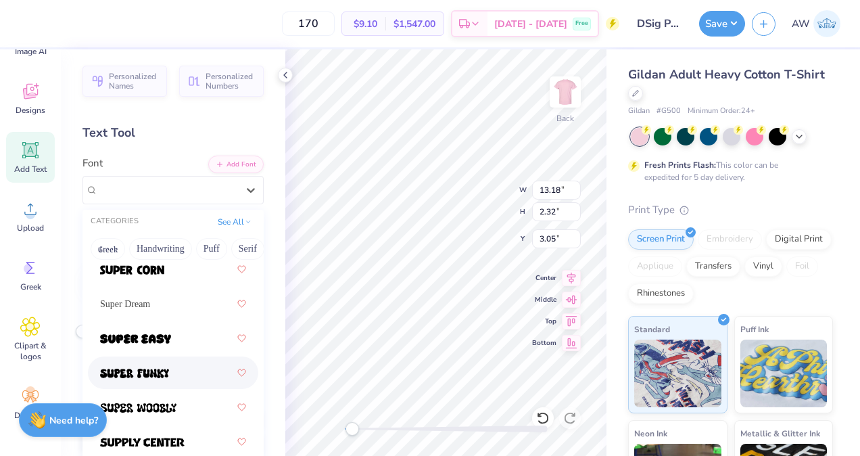
scroll to position [2128, 0]
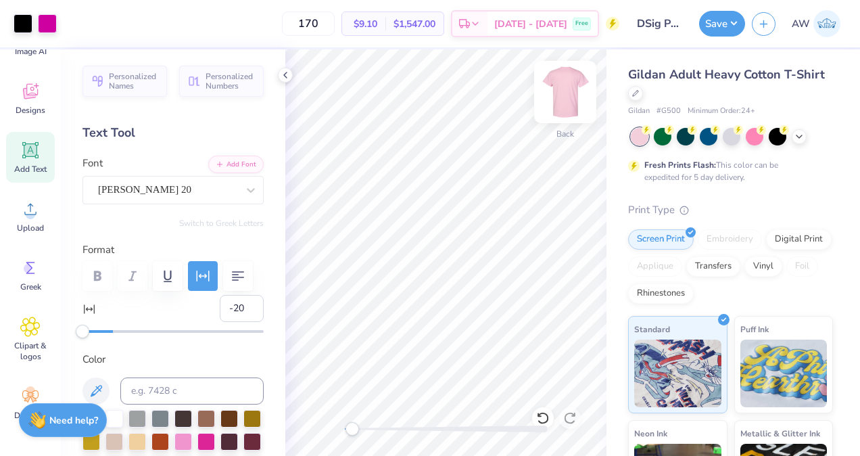
click at [567, 99] on img at bounding box center [565, 92] width 54 height 54
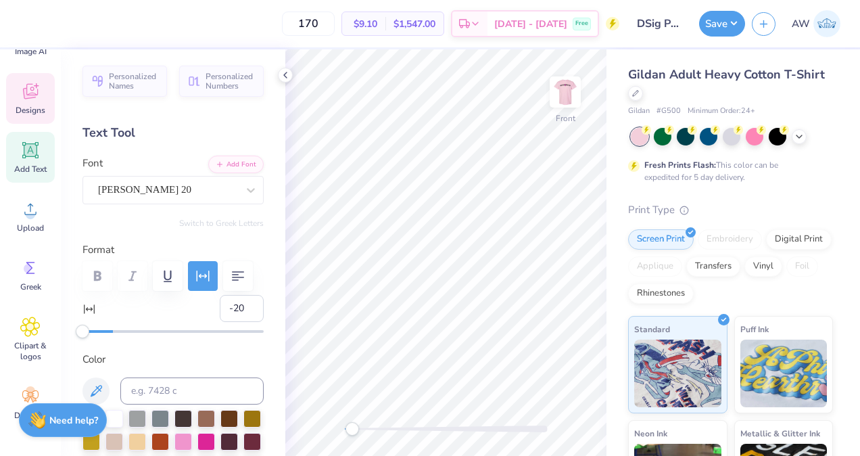
click at [30, 100] on icon at bounding box center [30, 91] width 20 height 20
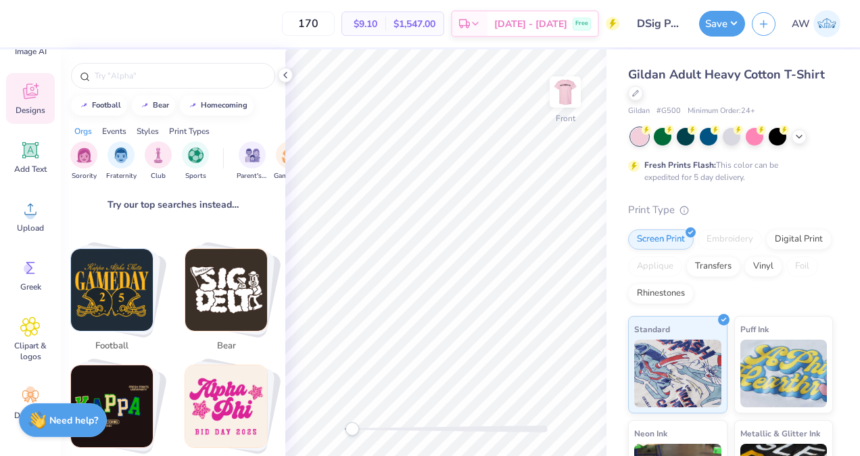
scroll to position [181, 0]
click at [123, 272] on img "Stack Card Button football" at bounding box center [112, 289] width 82 height 82
type input "football"
click at [108, 105] on div "football" at bounding box center [106, 103] width 29 height 7
click at [99, 101] on div "football" at bounding box center [106, 103] width 29 height 7
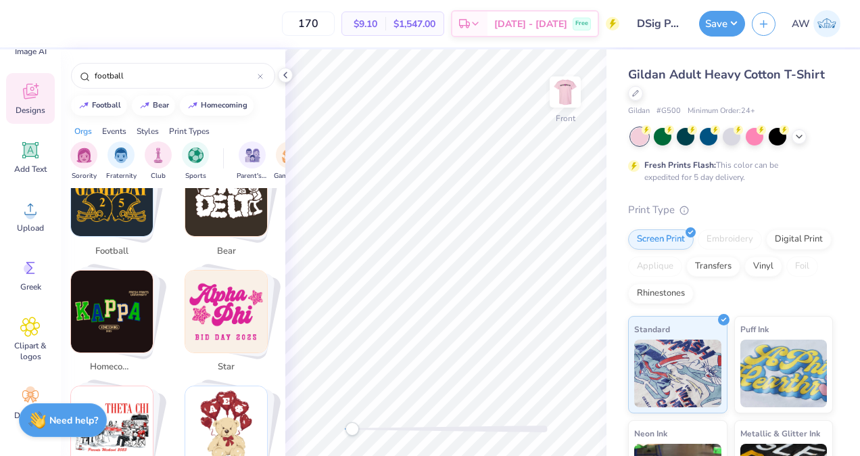
scroll to position [200, 0]
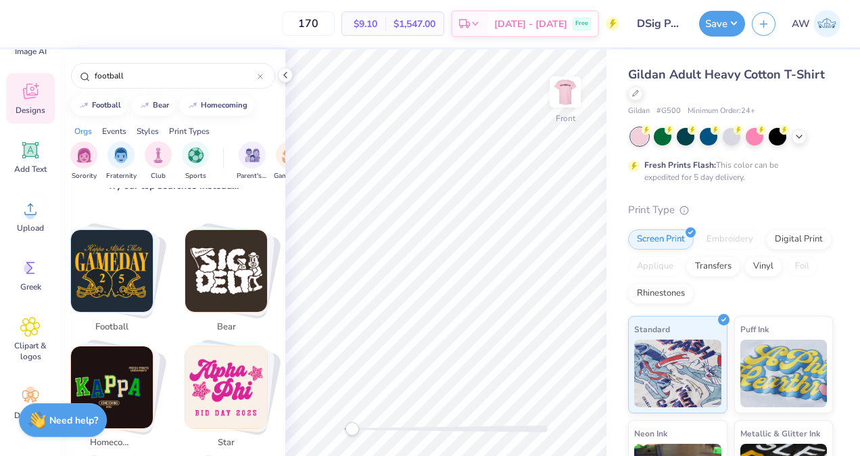
click at [120, 254] on img "Stack Card Button football" at bounding box center [112, 271] width 82 height 82
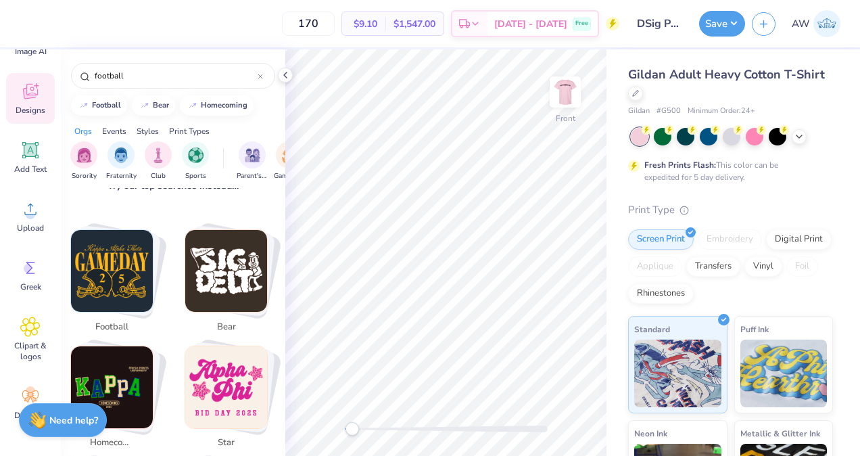
click at [120, 254] on img "Stack Card Button football" at bounding box center [112, 271] width 82 height 82
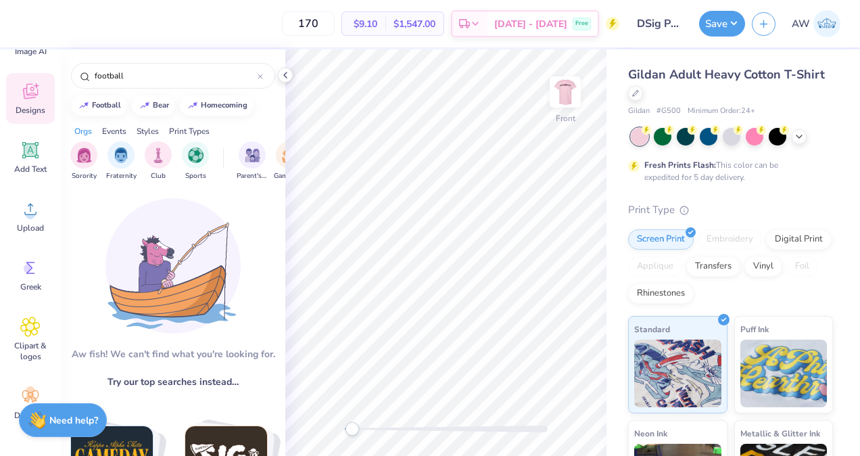
scroll to position [0, 0]
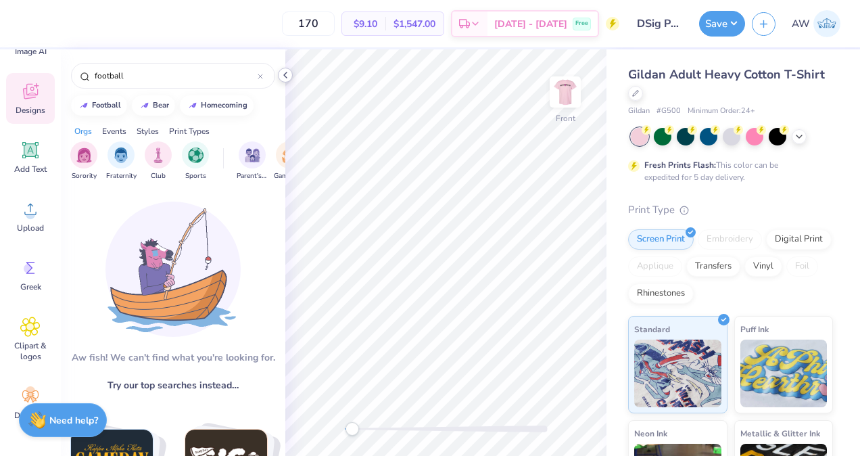
click at [286, 78] on icon at bounding box center [285, 75] width 11 height 11
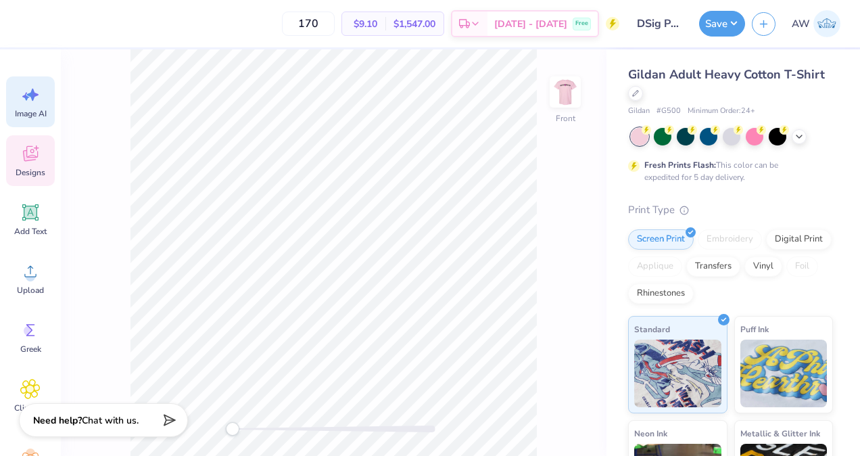
click at [35, 92] on icon at bounding box center [30, 95] width 20 height 20
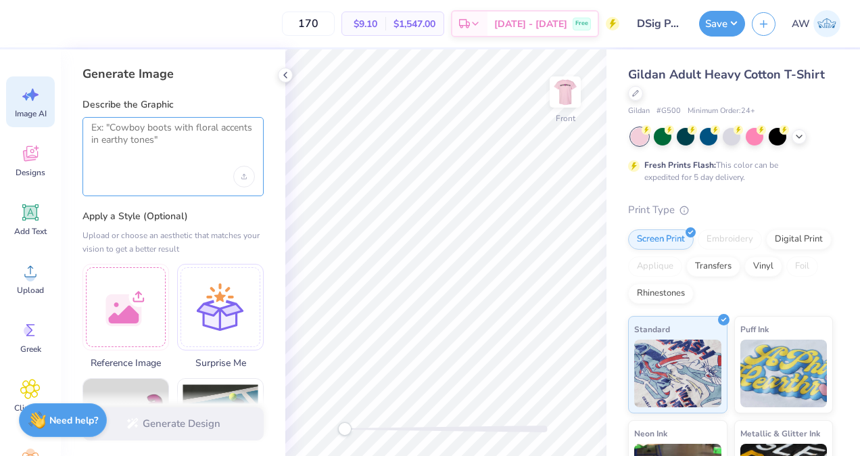
click at [140, 133] on textarea at bounding box center [173, 139] width 164 height 34
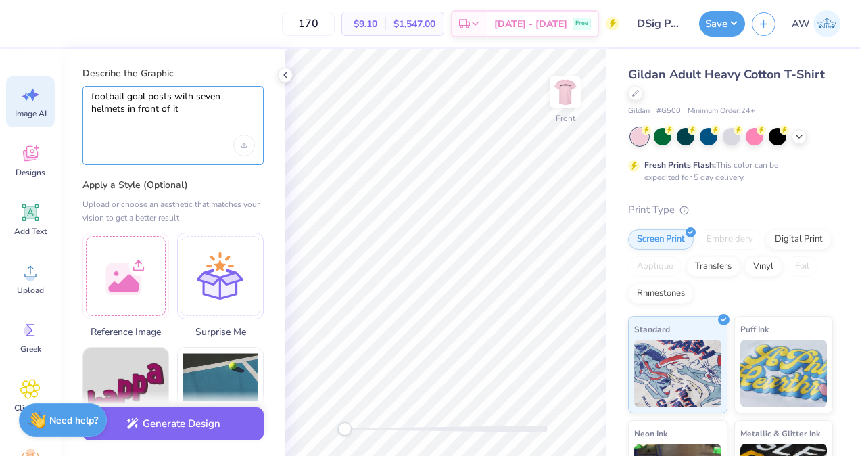
scroll to position [30, 0]
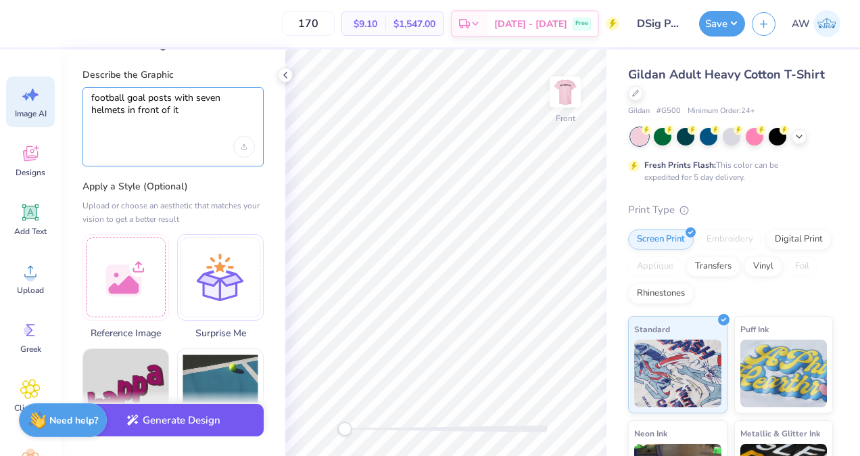
type textarea "football goal posts with seven helmets in front of it"
click at [158, 422] on button "Generate Design" at bounding box center [173, 420] width 181 height 33
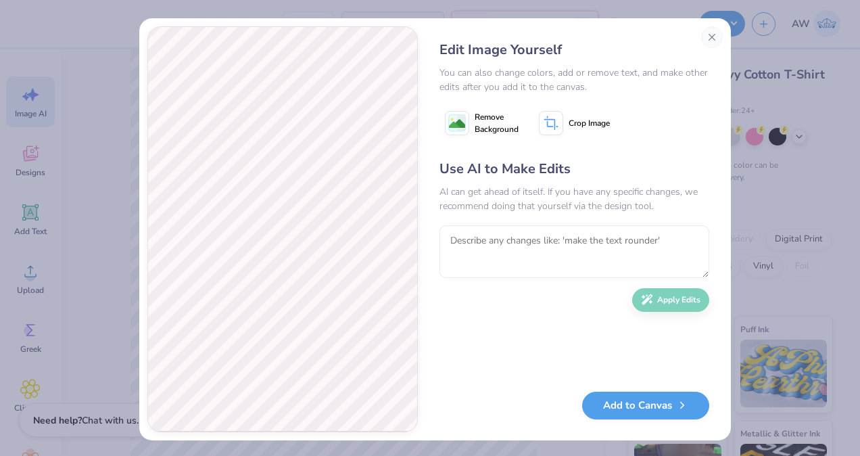
click at [490, 246] on textarea at bounding box center [575, 251] width 270 height 53
type textarea "make the image look more realistic"
click at [648, 298] on button "Apply Edits" at bounding box center [670, 297] width 77 height 24
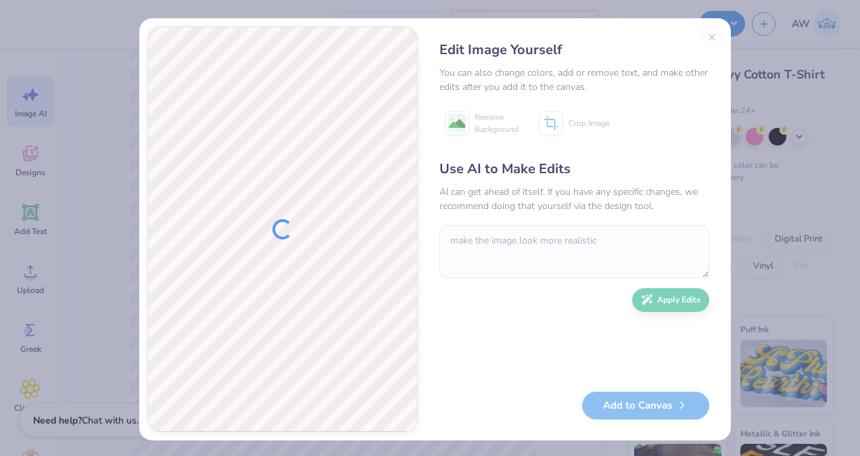
click at [707, 28] on div "Edit Image Yourself You can also change colors, add or remove text, and make ot…" at bounding box center [574, 229] width 297 height 406
click at [706, 39] on div "Edit Image Yourself You can also change colors, add or remove text, and make ot…" at bounding box center [574, 229] width 297 height 406
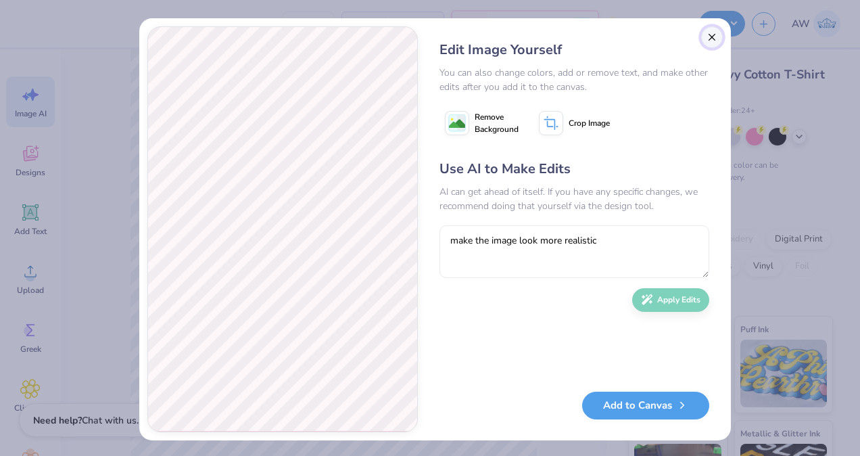
click at [708, 39] on button "Close" at bounding box center [712, 37] width 22 height 22
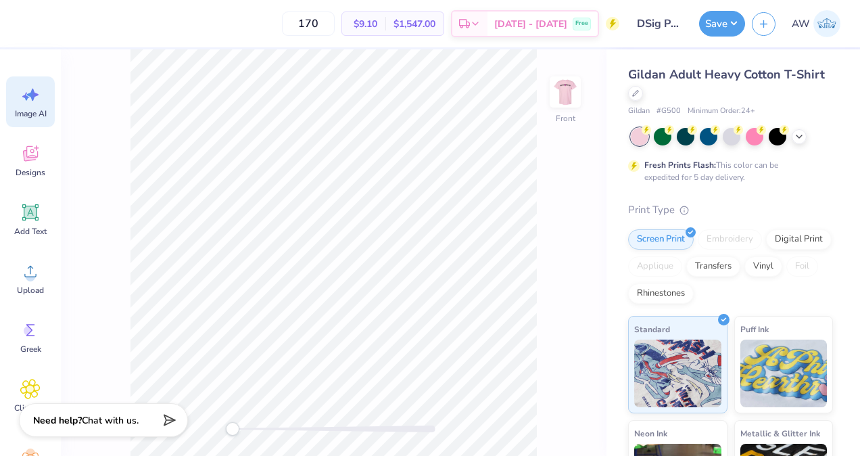
scroll to position [0, 30]
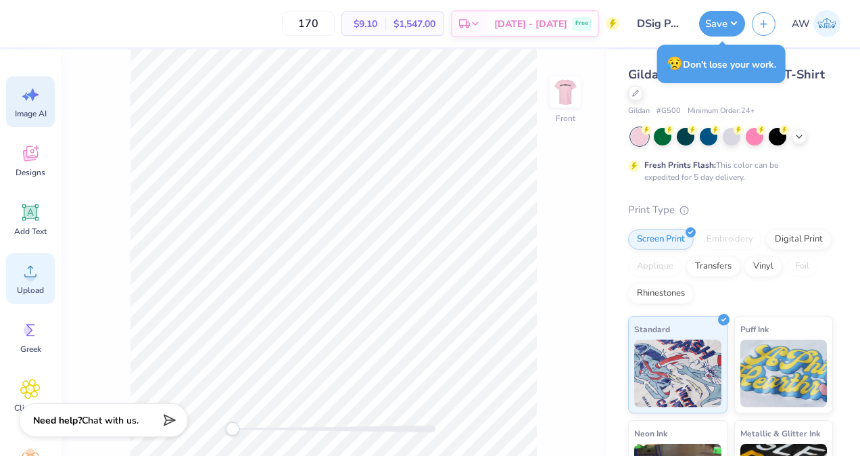
click at [30, 279] on circle at bounding box center [30, 276] width 9 height 9
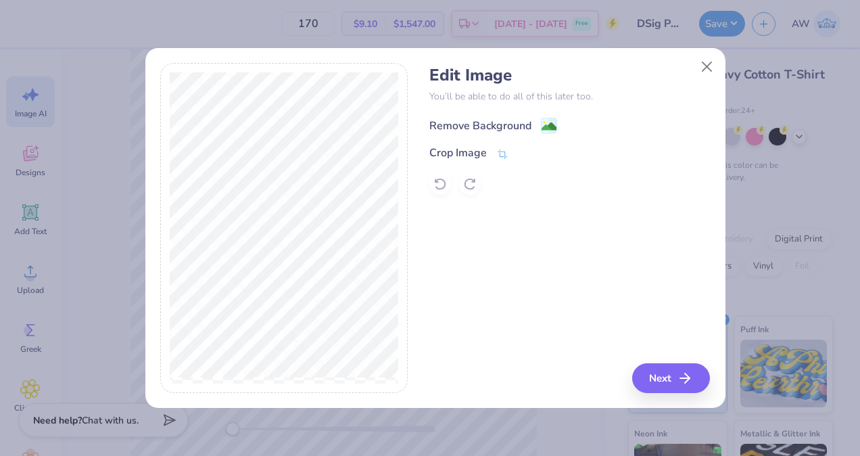
click at [456, 121] on div "Remove Background" at bounding box center [480, 126] width 102 height 16
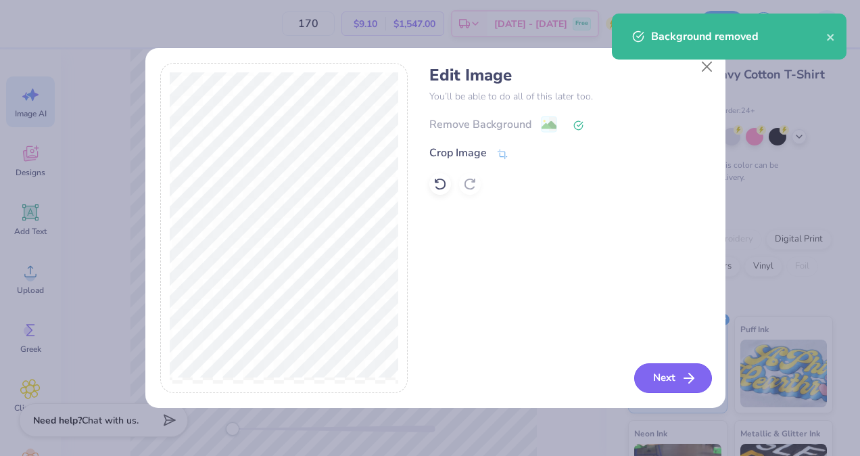
click at [665, 380] on button "Next" at bounding box center [673, 378] width 78 height 30
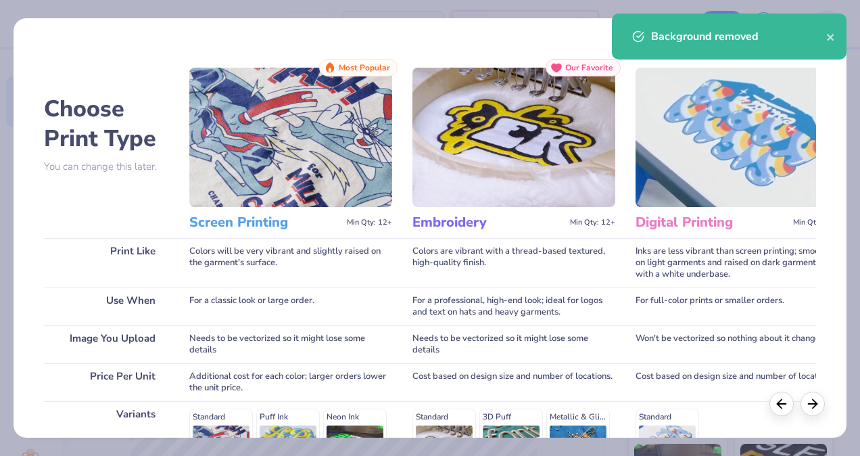
scroll to position [218, 0]
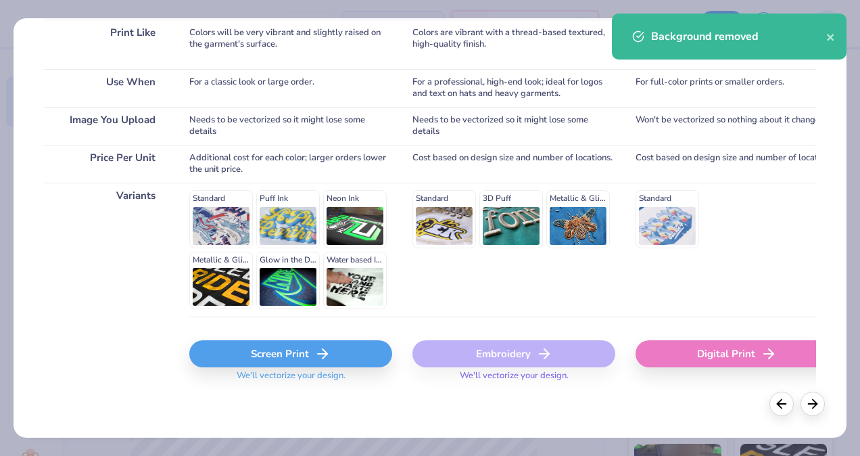
click at [283, 352] on div "Screen Print" at bounding box center [290, 353] width 203 height 27
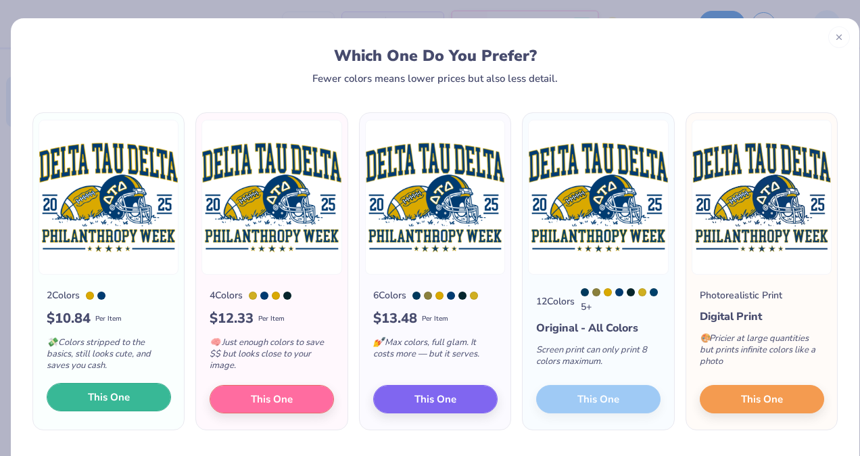
click at [131, 394] on button "This One" at bounding box center [109, 397] width 124 height 28
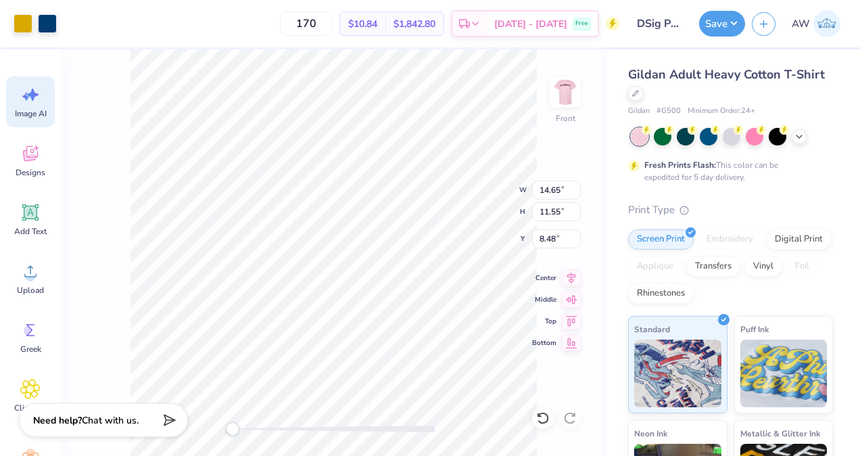
click at [245, 183] on div at bounding box center [430, 228] width 860 height 456
type input "0.86"
type input "2.54"
type input "3.07"
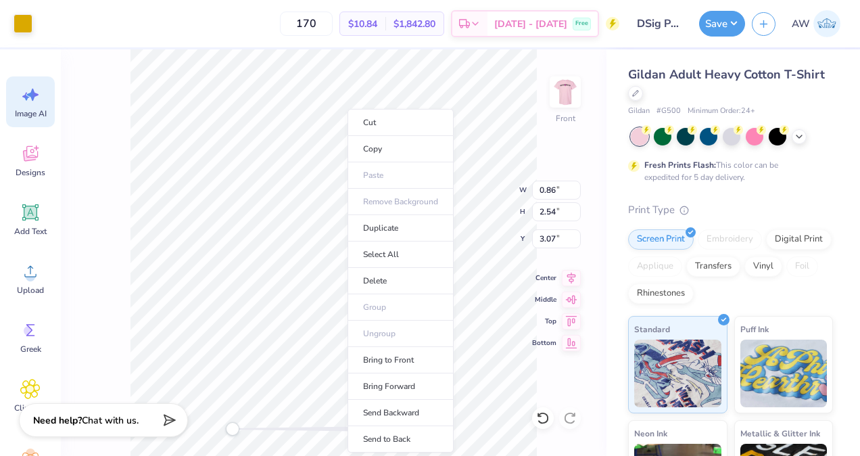
type input "0.96"
type input "2.67"
type input "3.01"
type input "0.86"
type input "2.56"
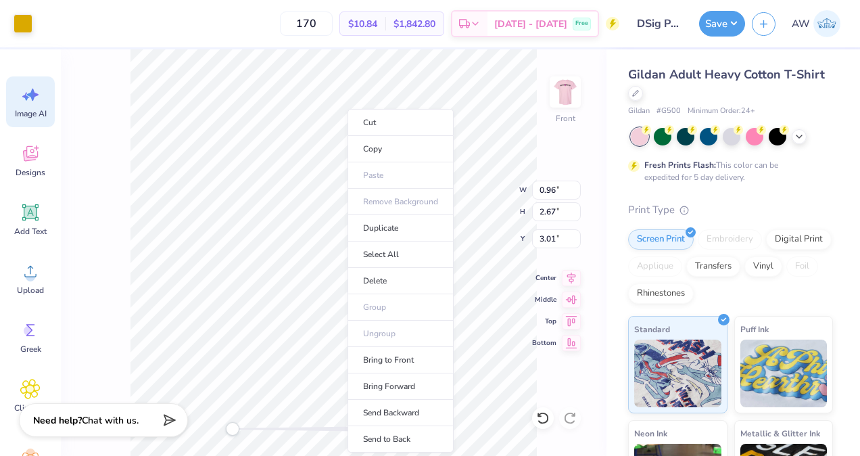
type input "3.05"
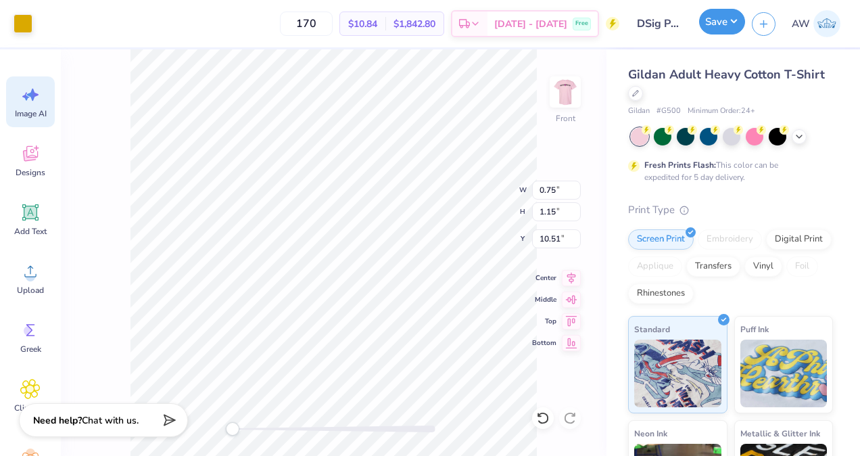
click at [737, 22] on button "Save" at bounding box center [722, 22] width 46 height 26
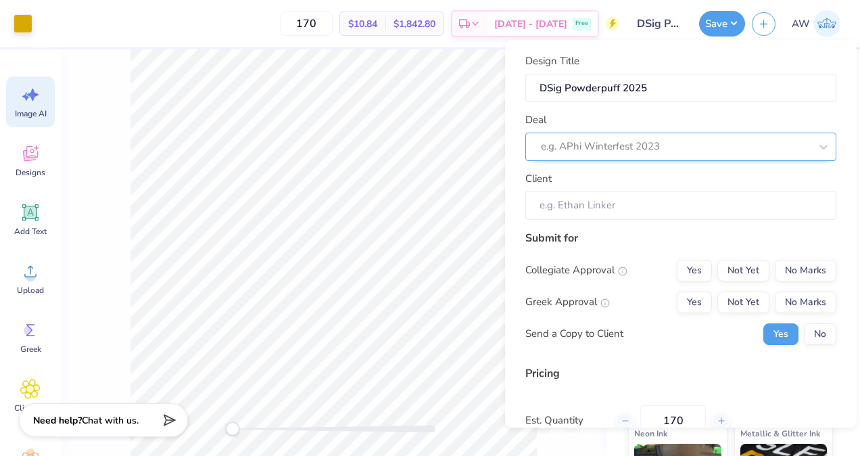
click at [753, 146] on div at bounding box center [675, 146] width 269 height 18
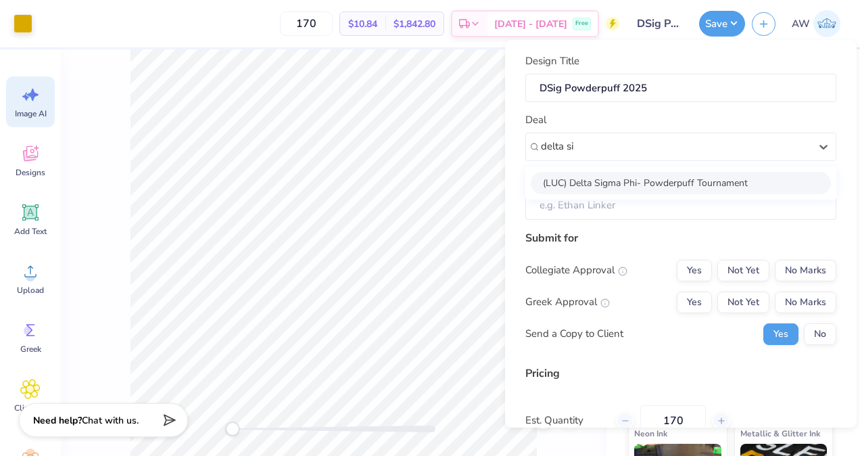
click at [730, 183] on div "(LUC) Delta Sigma Phi- Powderpuff Tournament" at bounding box center [681, 183] width 300 height 22
type input "delta si"
type input "Juan Gonzalez"
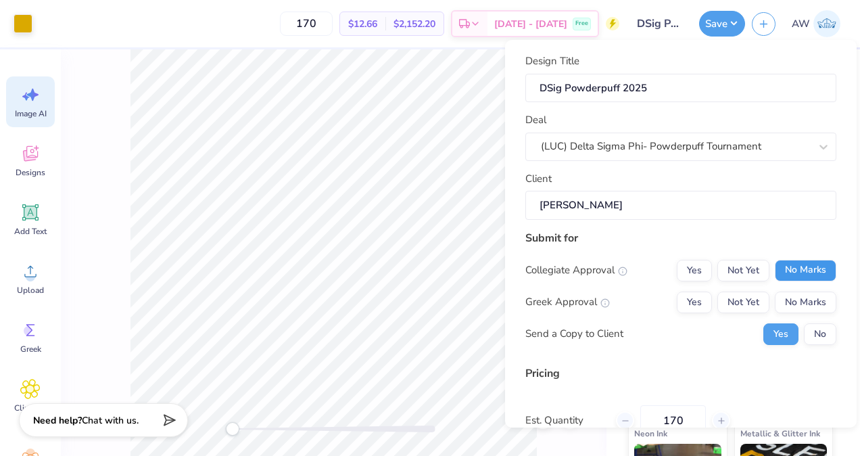
click at [791, 264] on button "No Marks" at bounding box center [806, 271] width 62 height 22
click at [732, 308] on button "Not Yet" at bounding box center [744, 302] width 52 height 22
click at [816, 328] on button "No" at bounding box center [820, 334] width 32 height 22
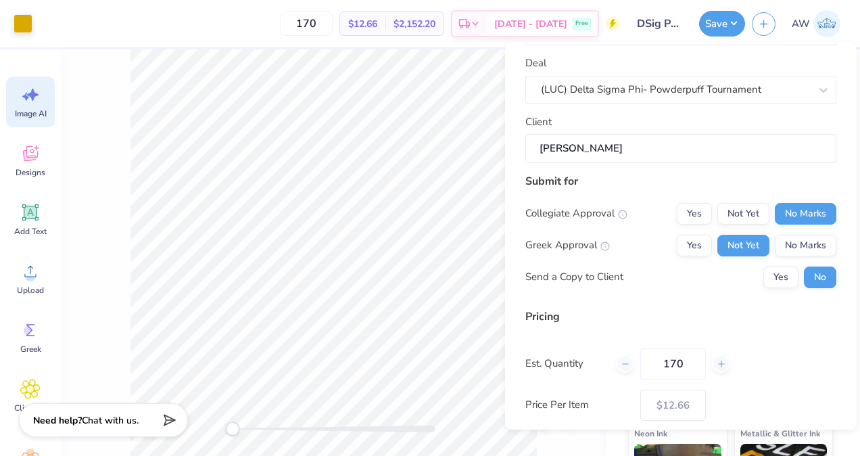
scroll to position [128, 0]
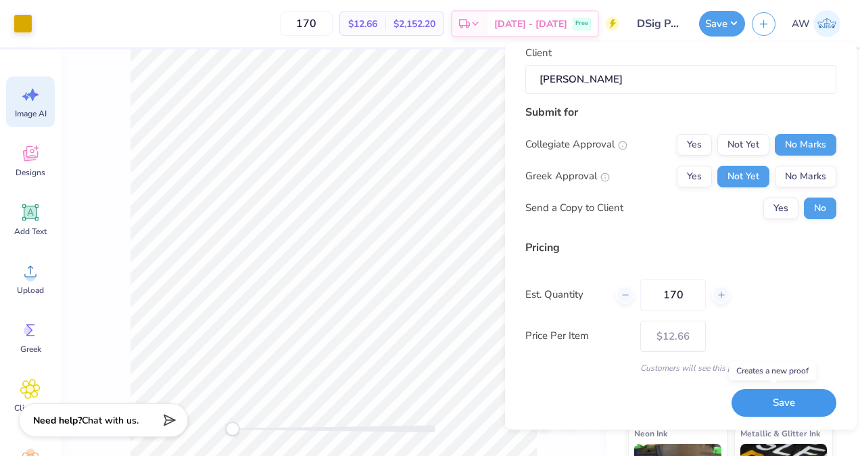
click at [766, 396] on button "Save" at bounding box center [784, 403] width 105 height 28
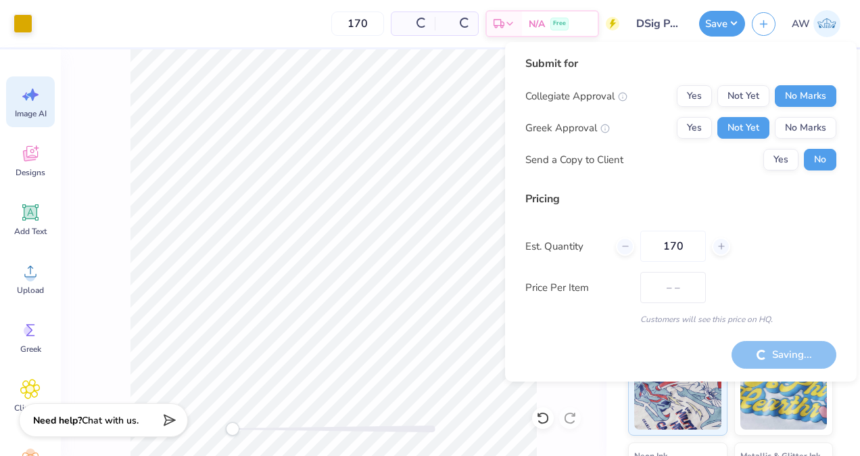
type input "$12.66"
